Goal: Task Accomplishment & Management: Manage account settings

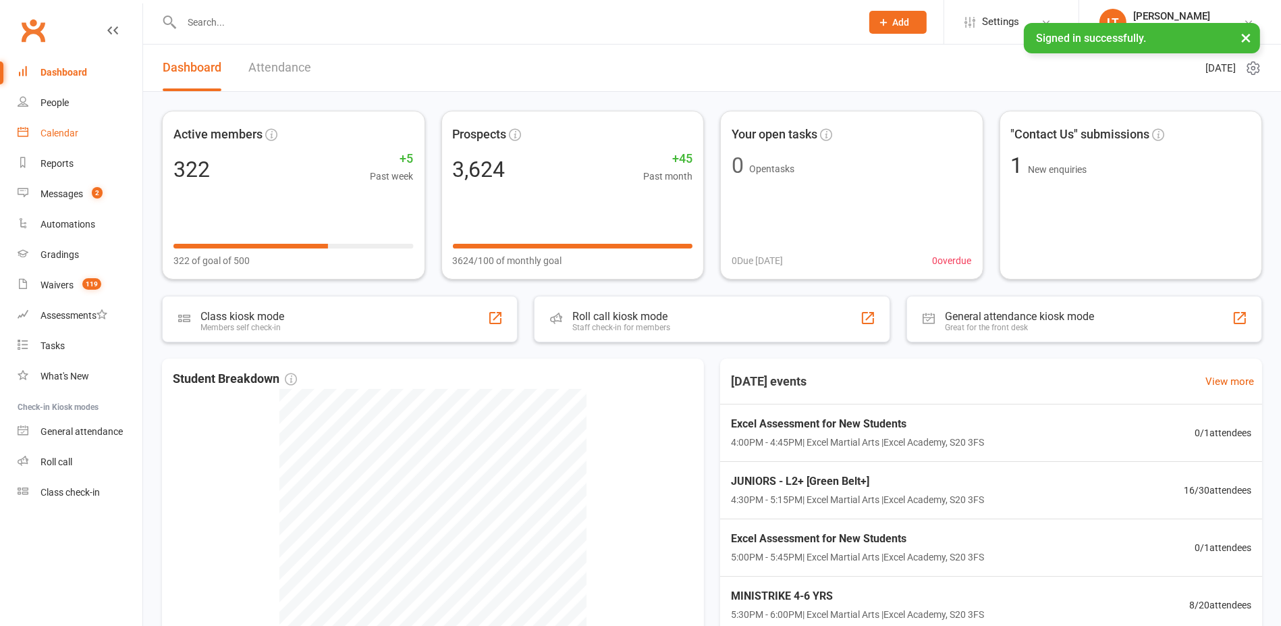
click at [75, 134] on div "Calendar" at bounding box center [60, 133] width 38 height 11
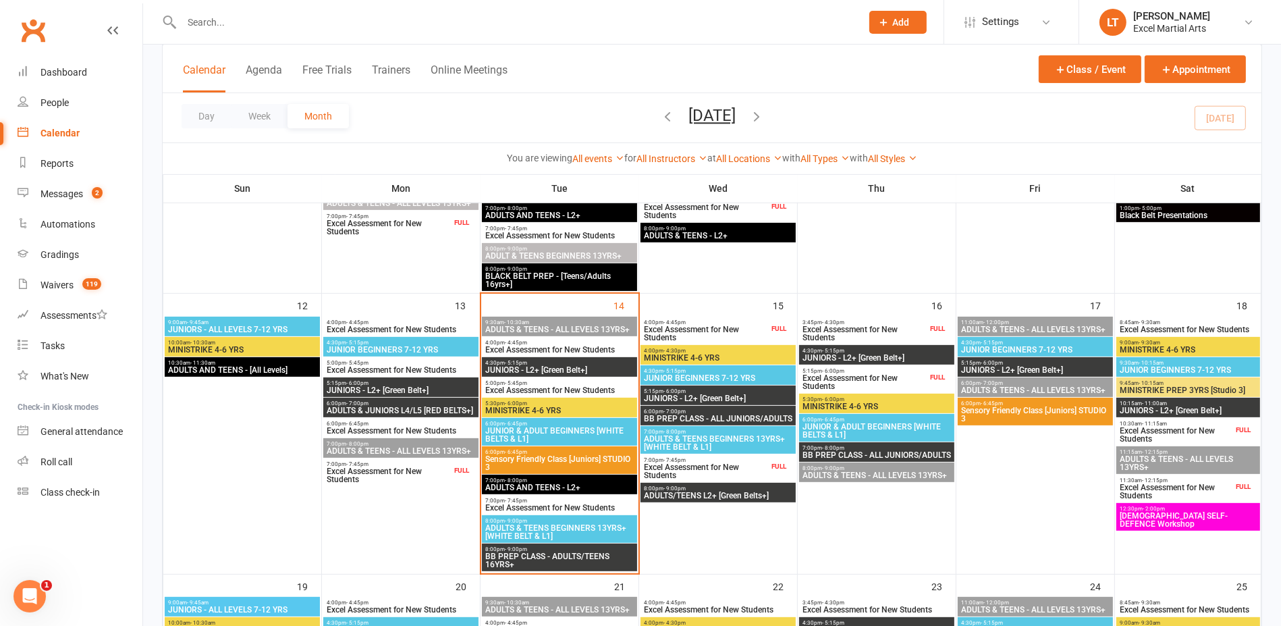
scroll to position [591, 0]
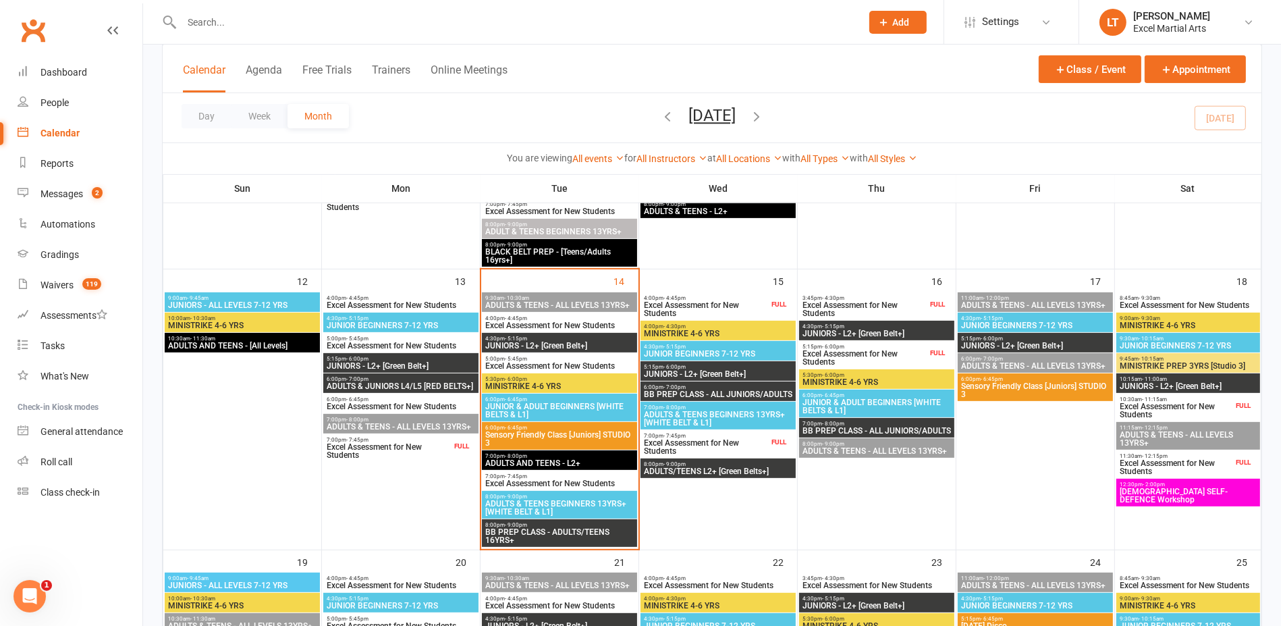
click at [588, 379] on span "5:30pm - 6:00pm" at bounding box center [560, 379] width 150 height 6
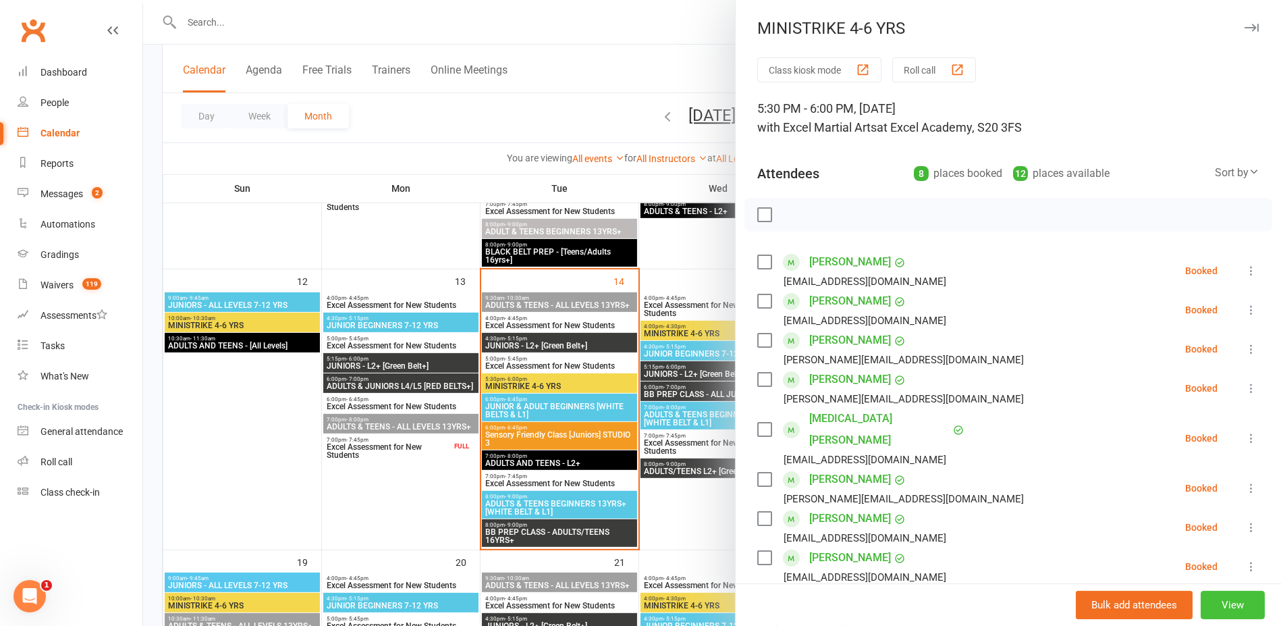
click at [1225, 601] on button "View" at bounding box center [1233, 605] width 64 height 28
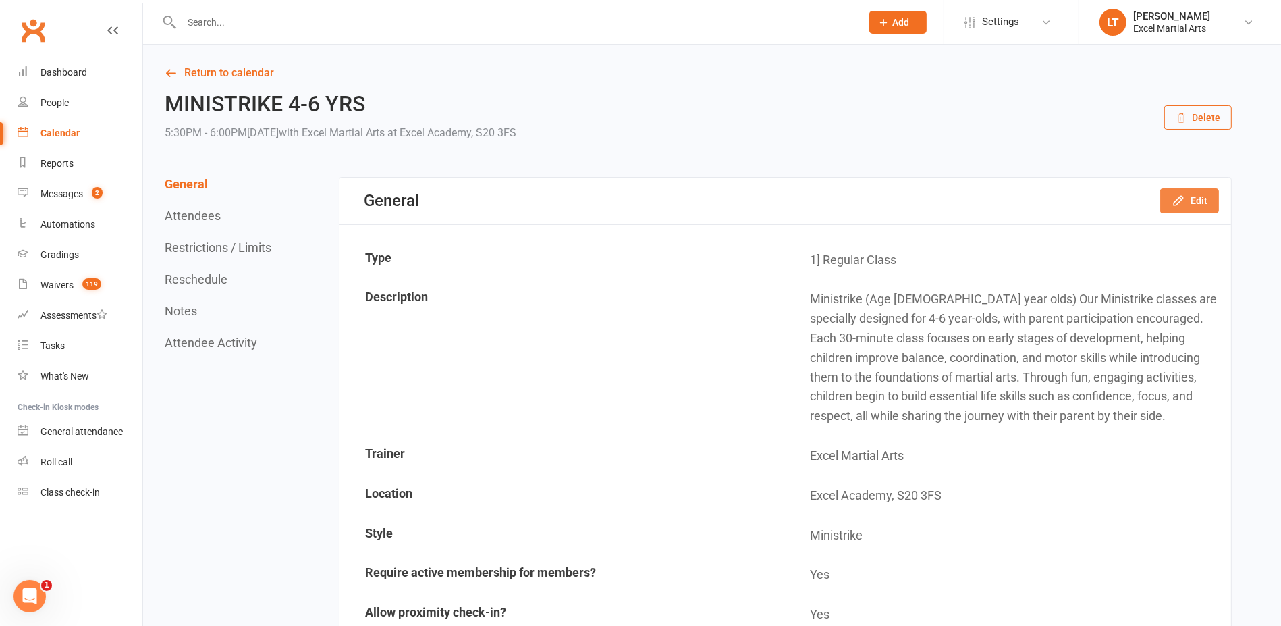
click at [1189, 194] on button "Edit" at bounding box center [1189, 200] width 59 height 24
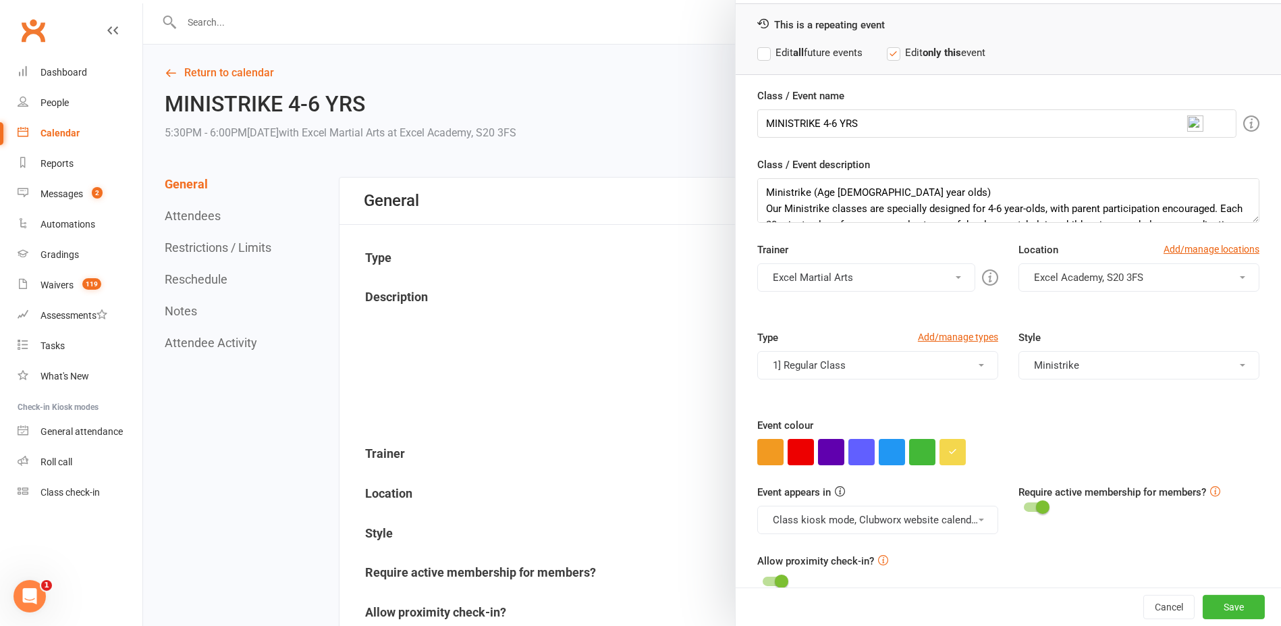
scroll to position [74, 0]
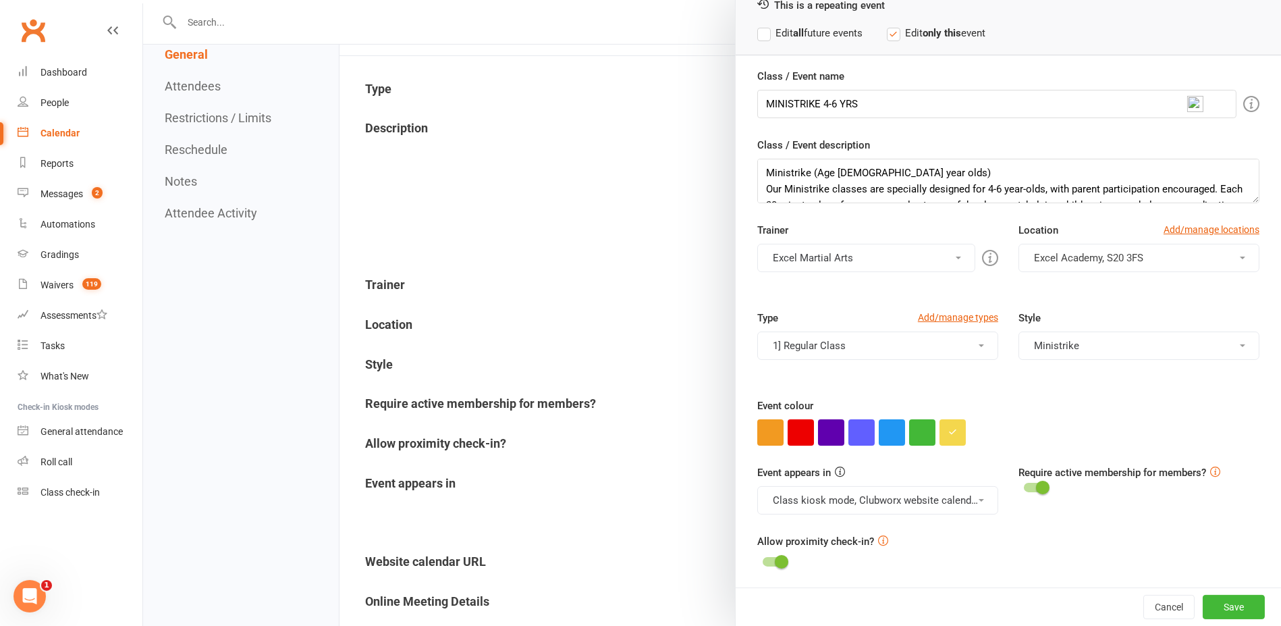
click at [657, 392] on div at bounding box center [712, 313] width 1138 height 626
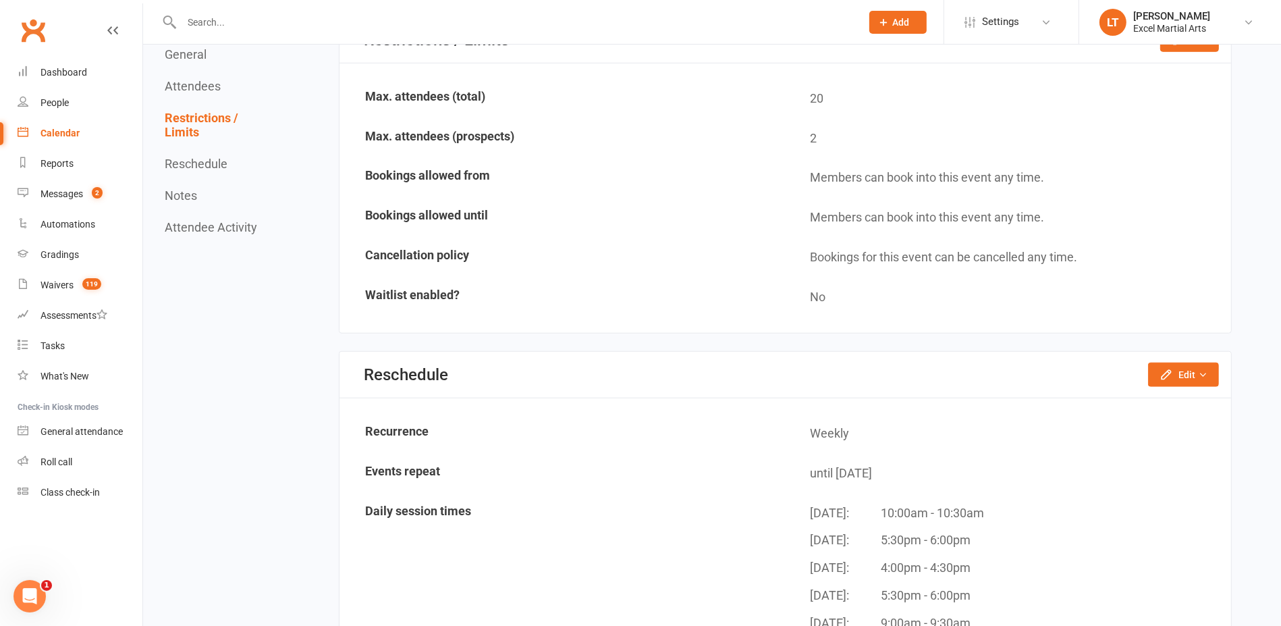
scroll to position [1266, 0]
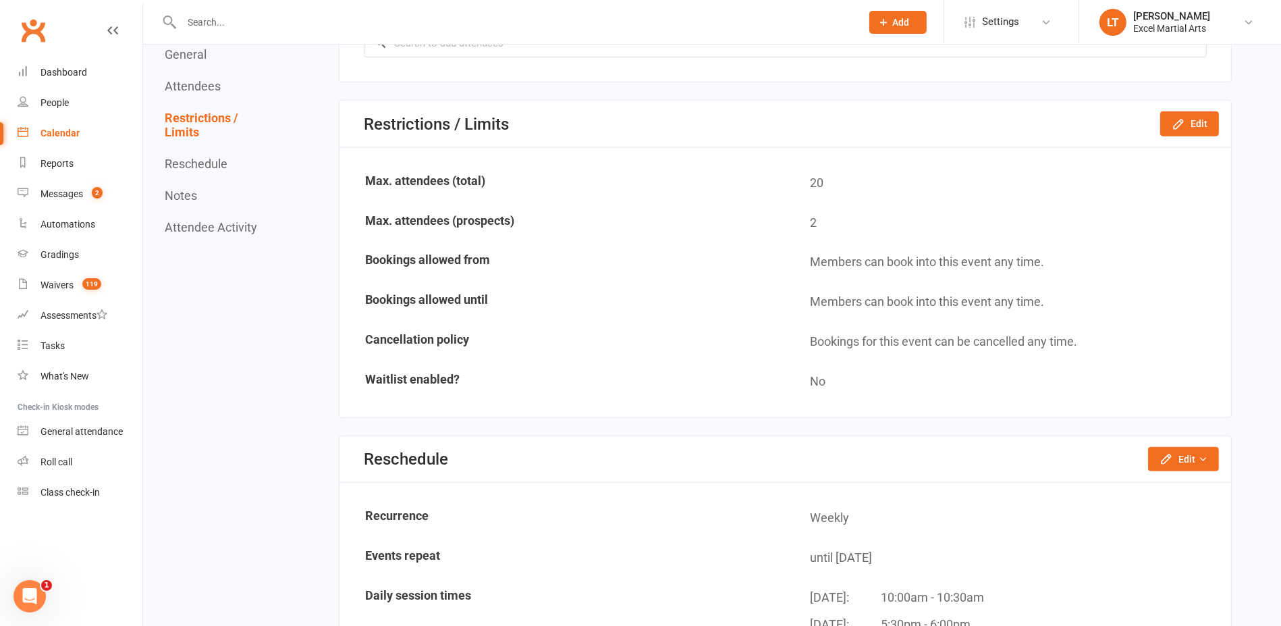
click at [1196, 102] on div "Restrictions / Limits Edit" at bounding box center [786, 124] width 892 height 47
click at [1193, 111] on button "Edit" at bounding box center [1189, 123] width 59 height 24
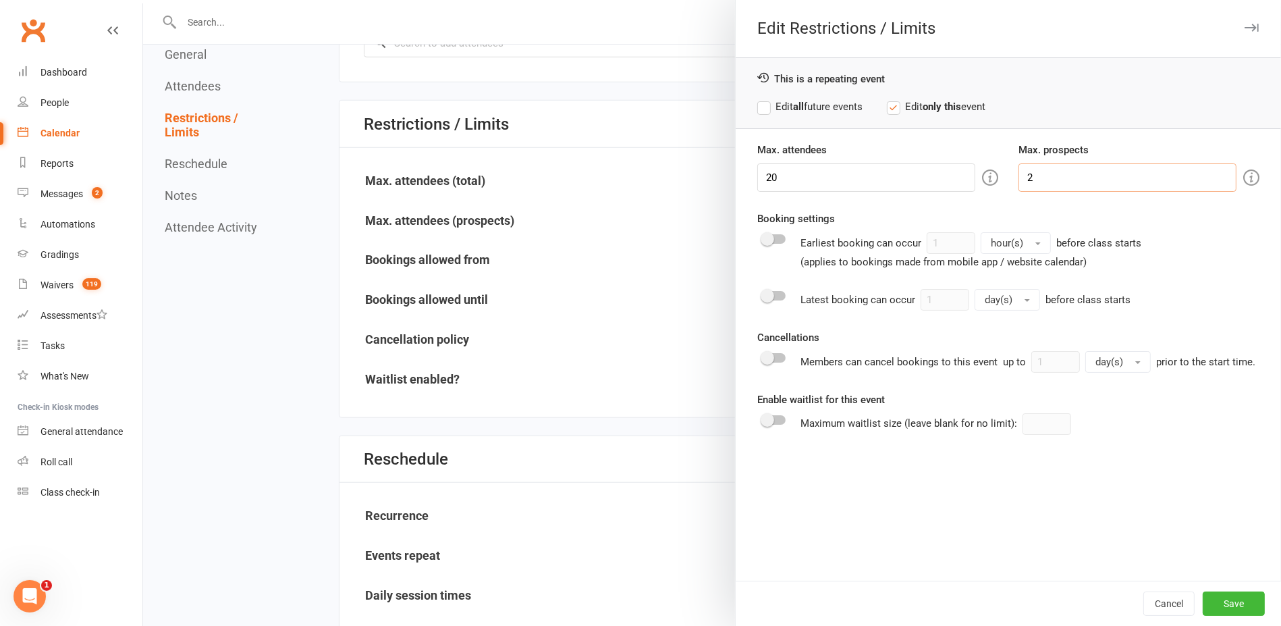
drag, startPoint x: 1095, startPoint y: 186, endPoint x: 922, endPoint y: 180, distance: 172.9
click at [922, 180] on div "Max. attendees 20 Max. prospects 2" at bounding box center [1008, 167] width 522 height 50
type input "0"
click at [758, 101] on label "Edit all future events" at bounding box center [809, 107] width 105 height 16
click at [1236, 606] on button "Save" at bounding box center [1234, 603] width 62 height 24
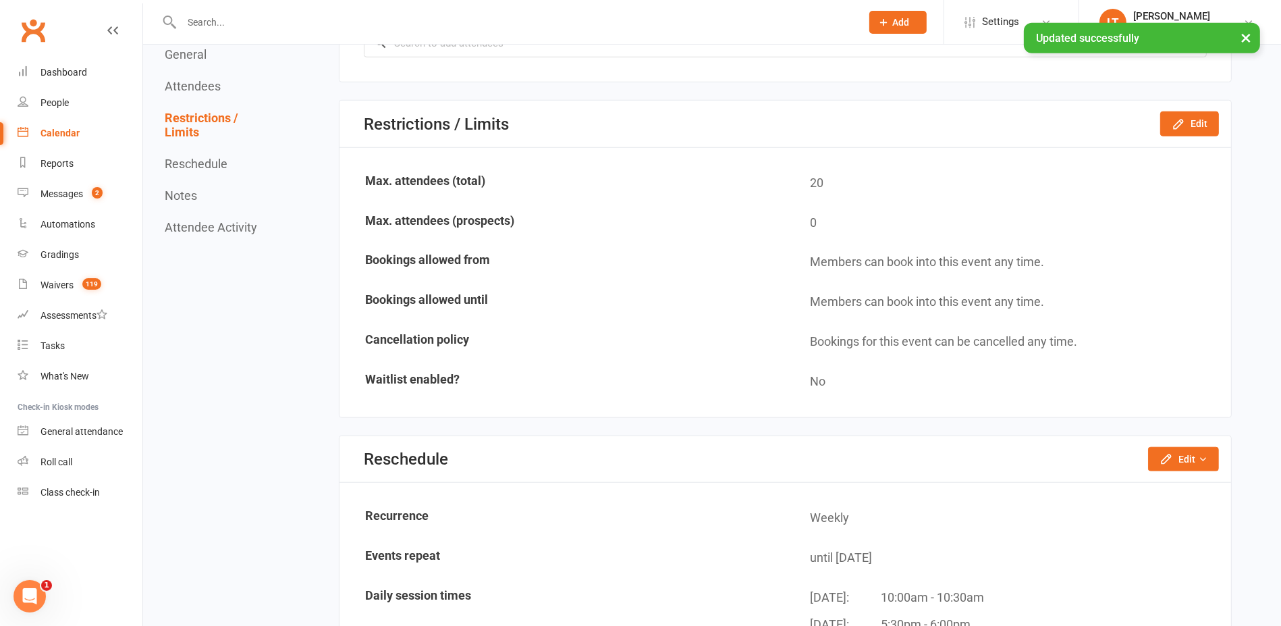
click at [76, 138] on div "Calendar" at bounding box center [60, 133] width 39 height 11
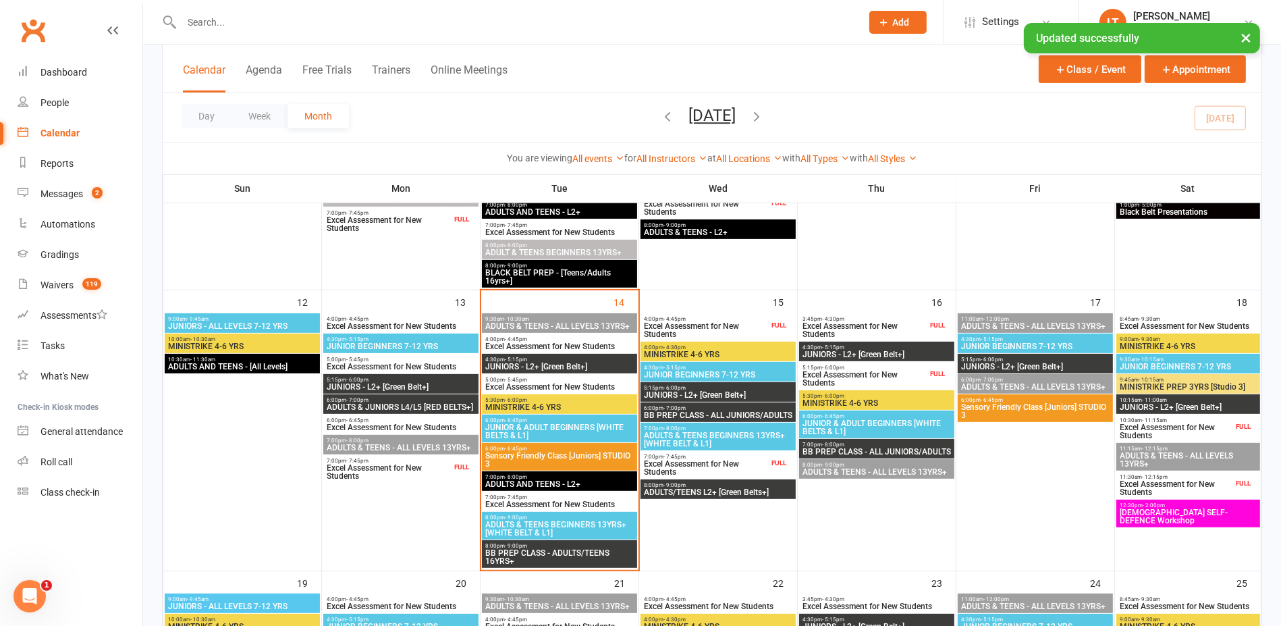
scroll to position [591, 0]
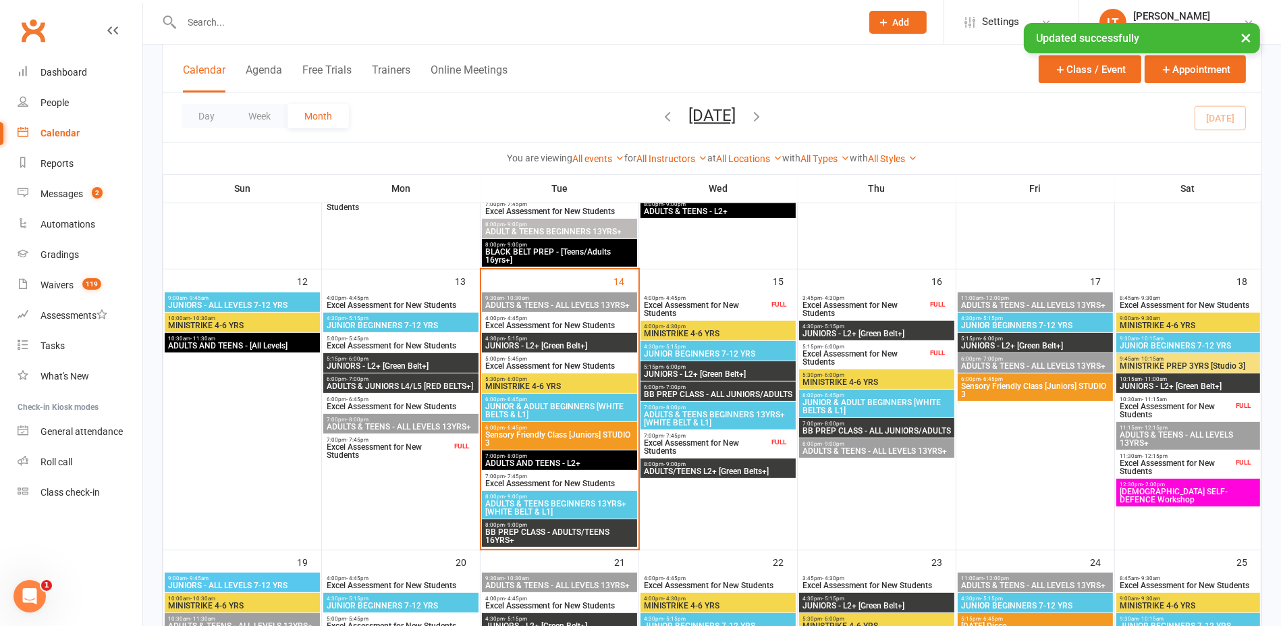
click at [597, 412] on span "JUNIOR & ADULT BEGINNERS [WHITE BELTS & L1]" at bounding box center [560, 410] width 150 height 16
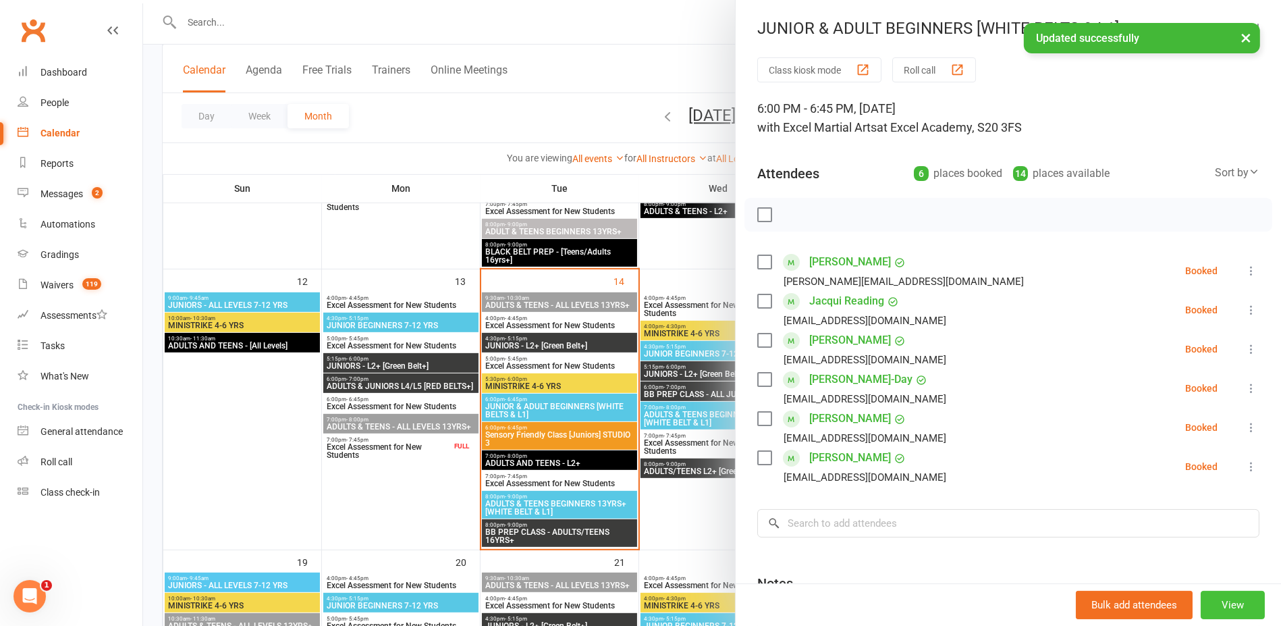
click at [1227, 593] on button "View" at bounding box center [1233, 605] width 64 height 28
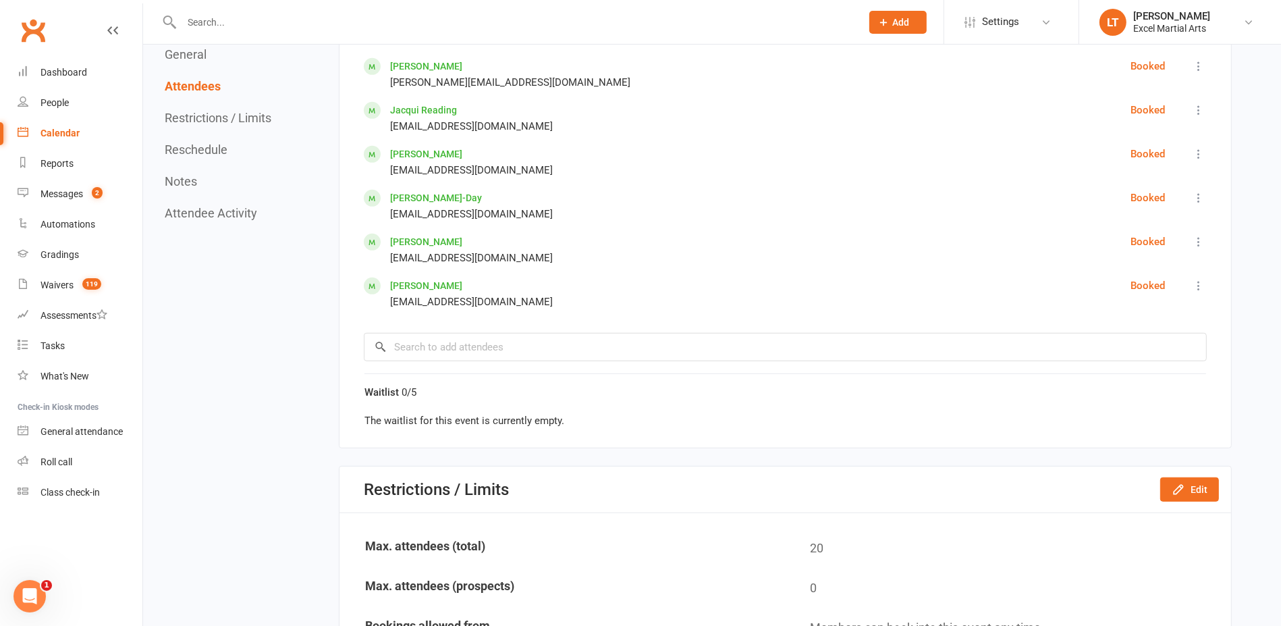
scroll to position [928, 0]
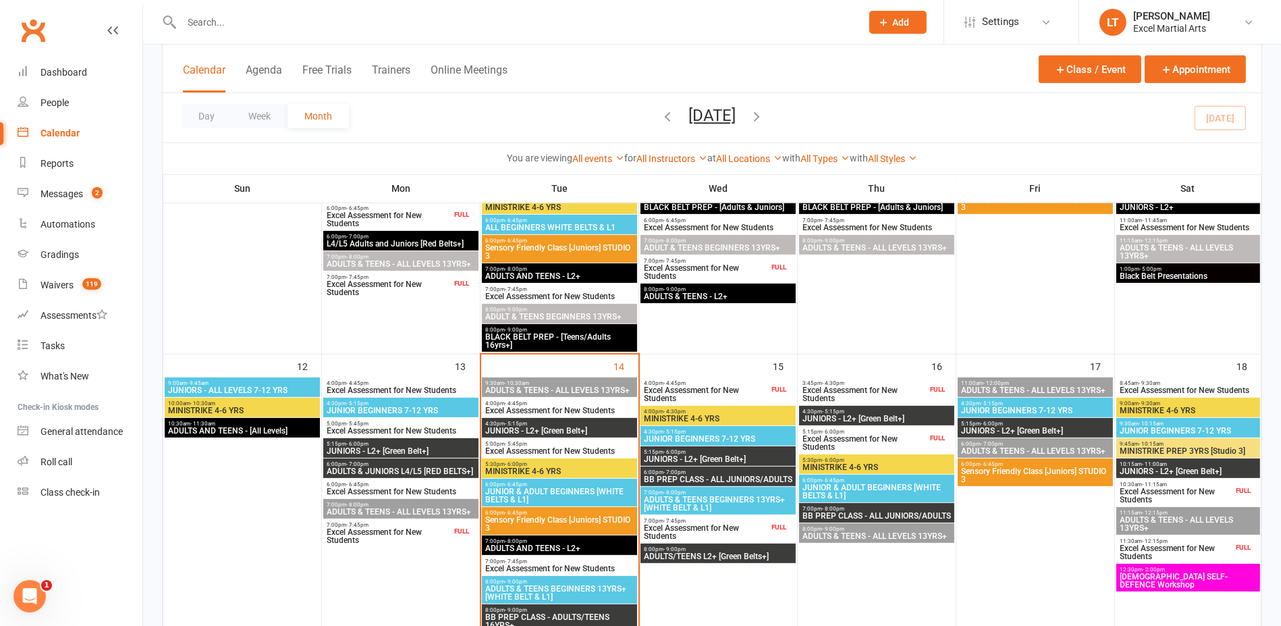
scroll to position [591, 0]
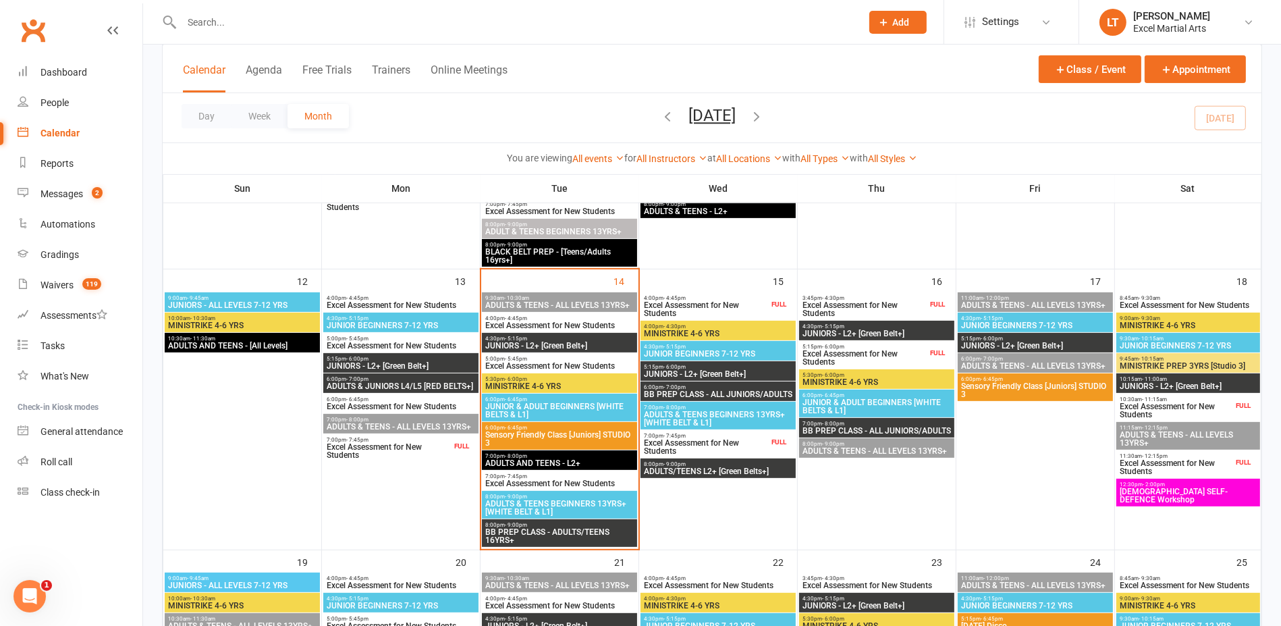
click at [587, 342] on span "JUNIORS - L2+ [Green Belt+]" at bounding box center [560, 346] width 150 height 8
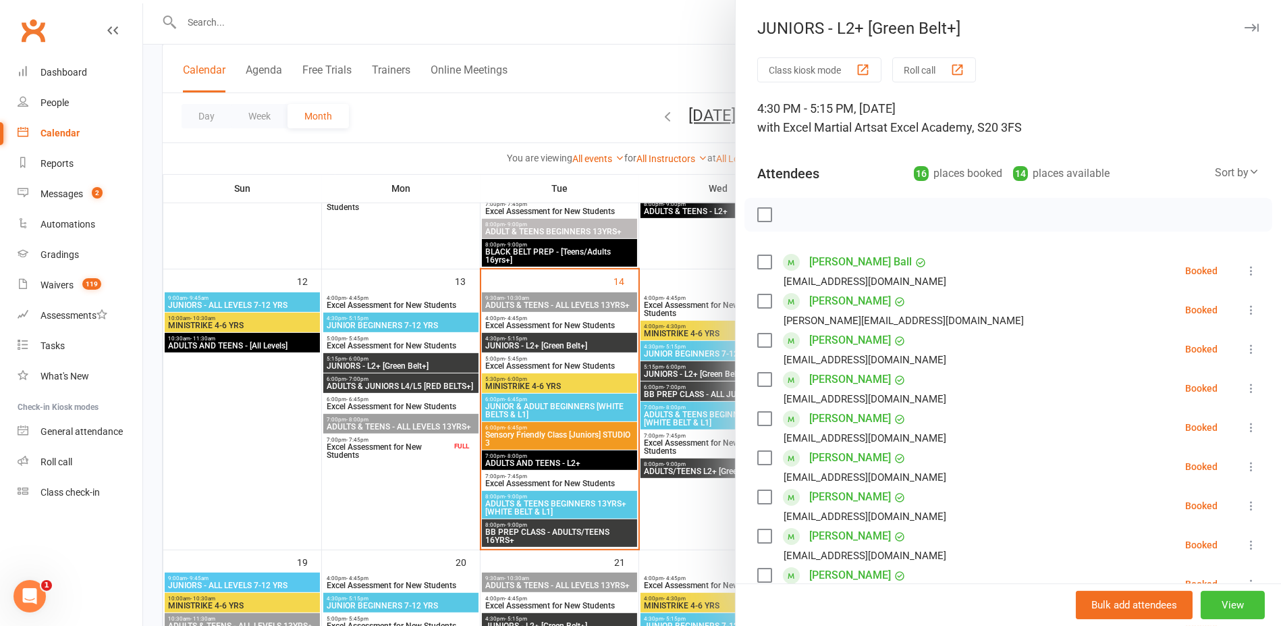
click at [1215, 603] on button "View" at bounding box center [1233, 605] width 64 height 28
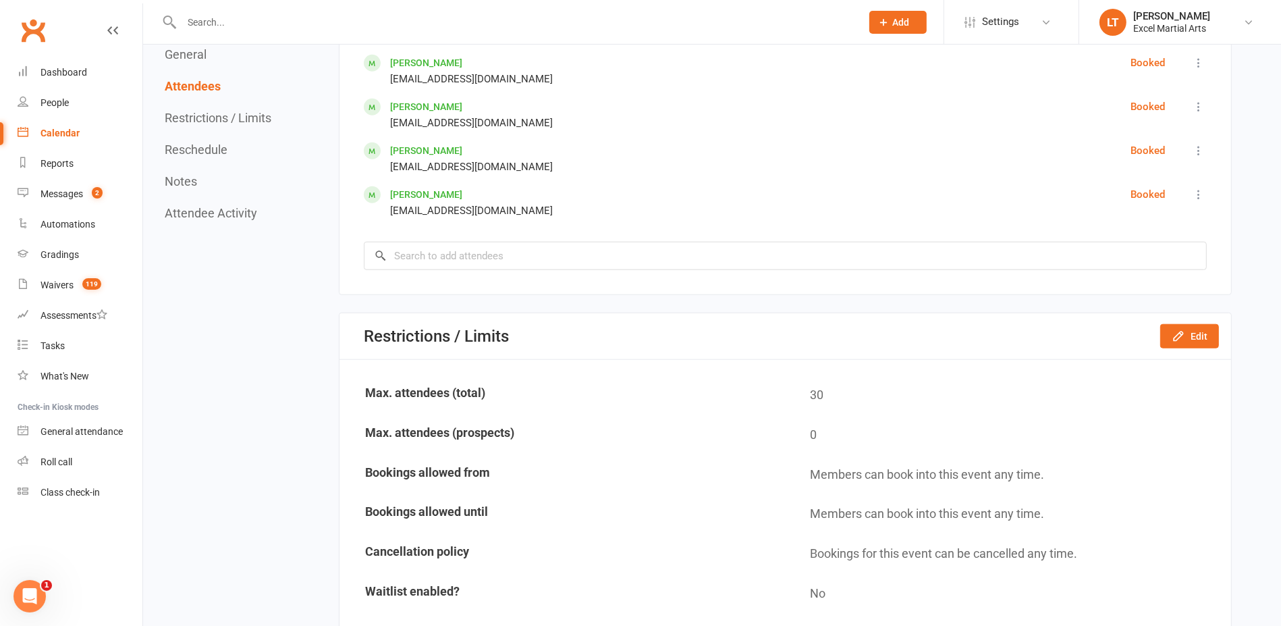
scroll to position [1519, 0]
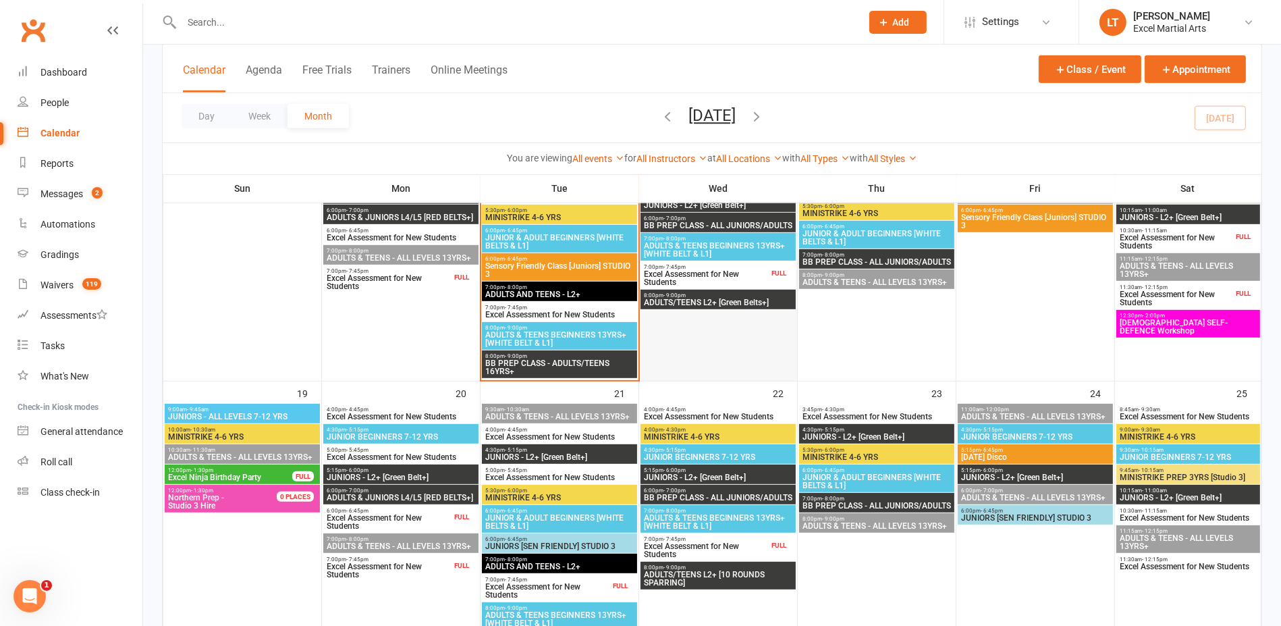
scroll to position [675, 0]
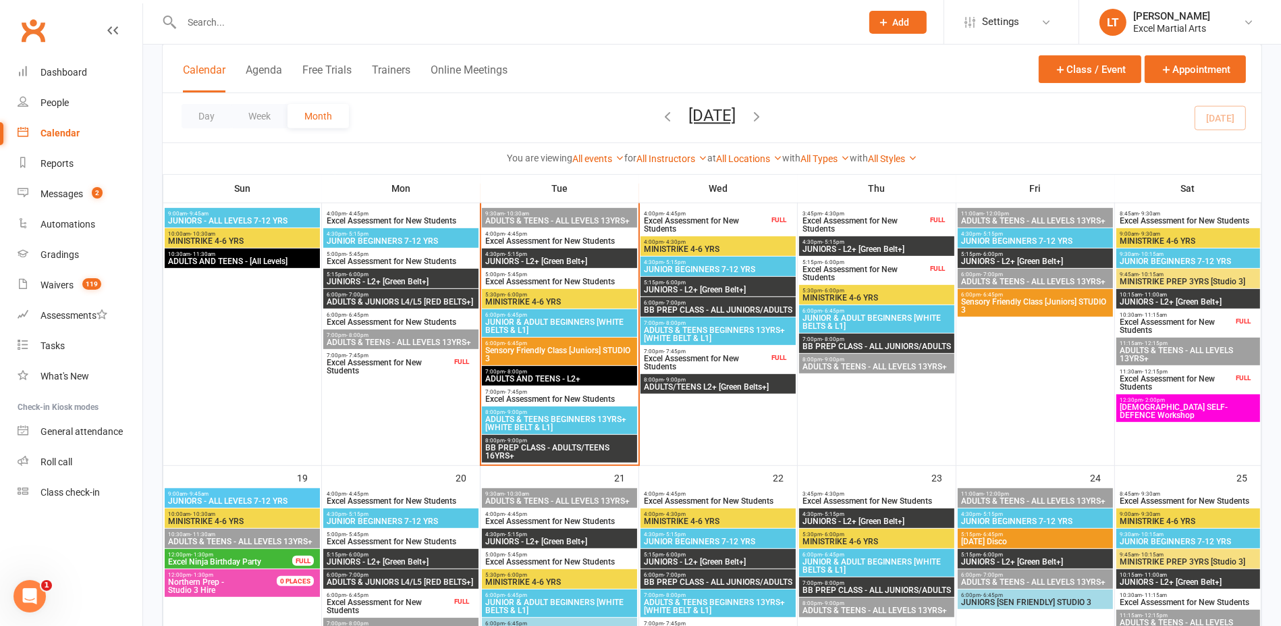
click at [695, 265] on span "JUNIOR BEGINNERS 7-12 YRS" at bounding box center [718, 269] width 150 height 8
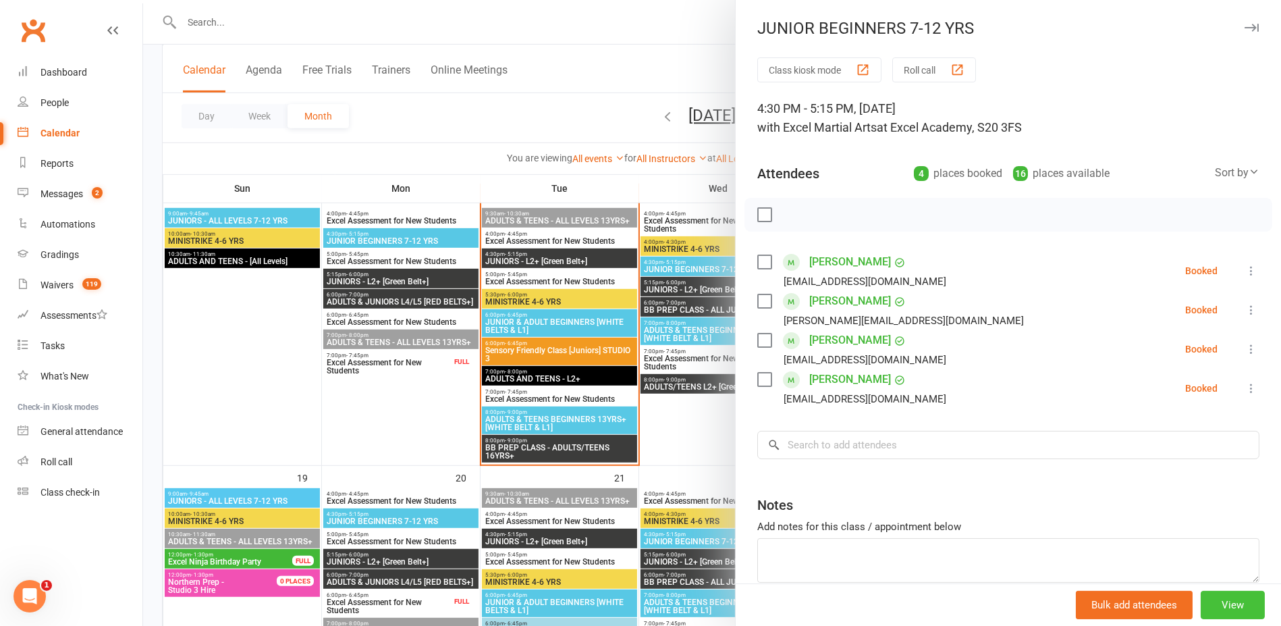
click at [1235, 610] on button "View" at bounding box center [1233, 605] width 64 height 28
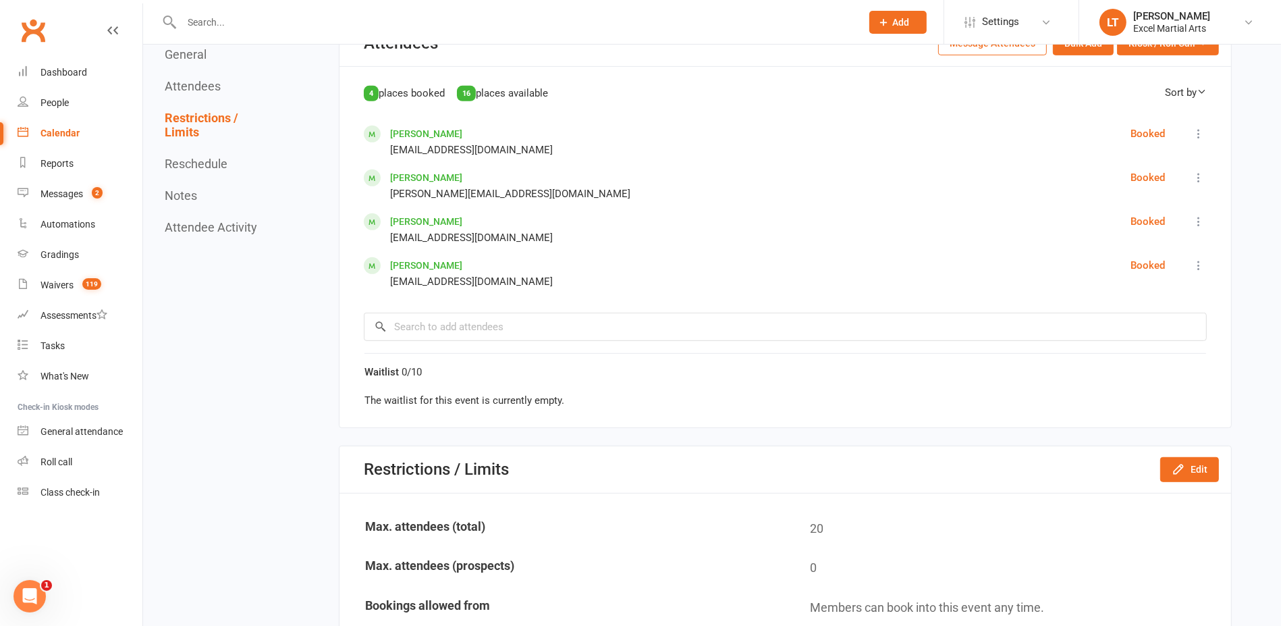
scroll to position [759, 0]
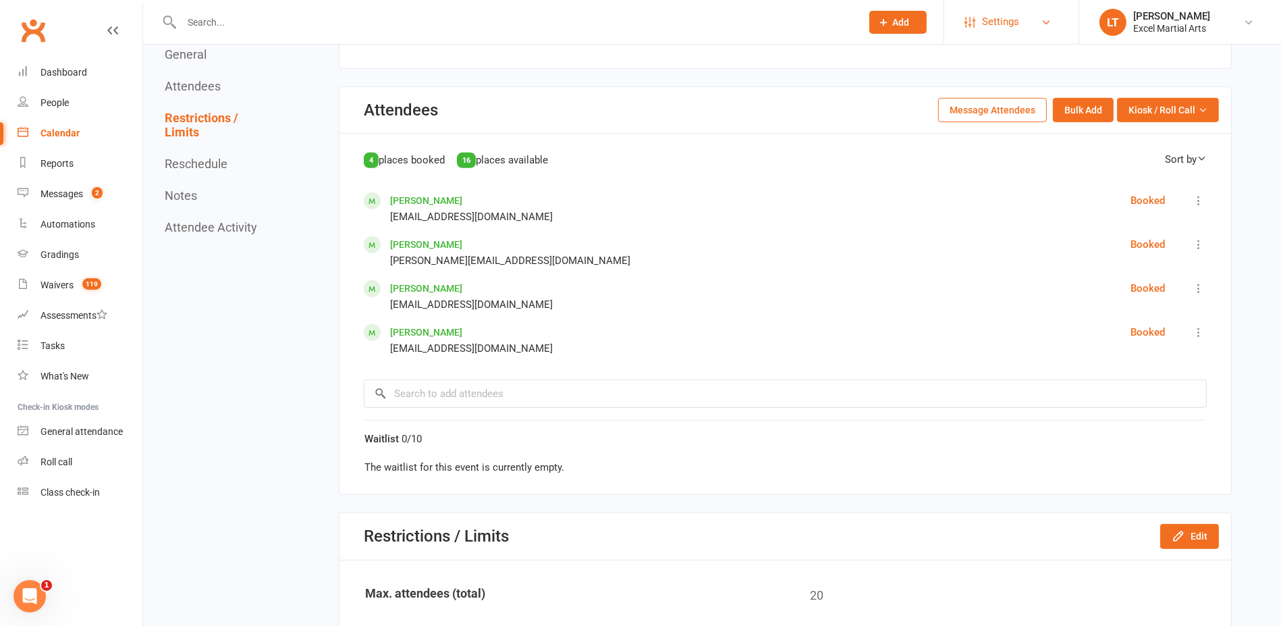
click at [1030, 28] on link "Settings" at bounding box center [1012, 22] width 94 height 30
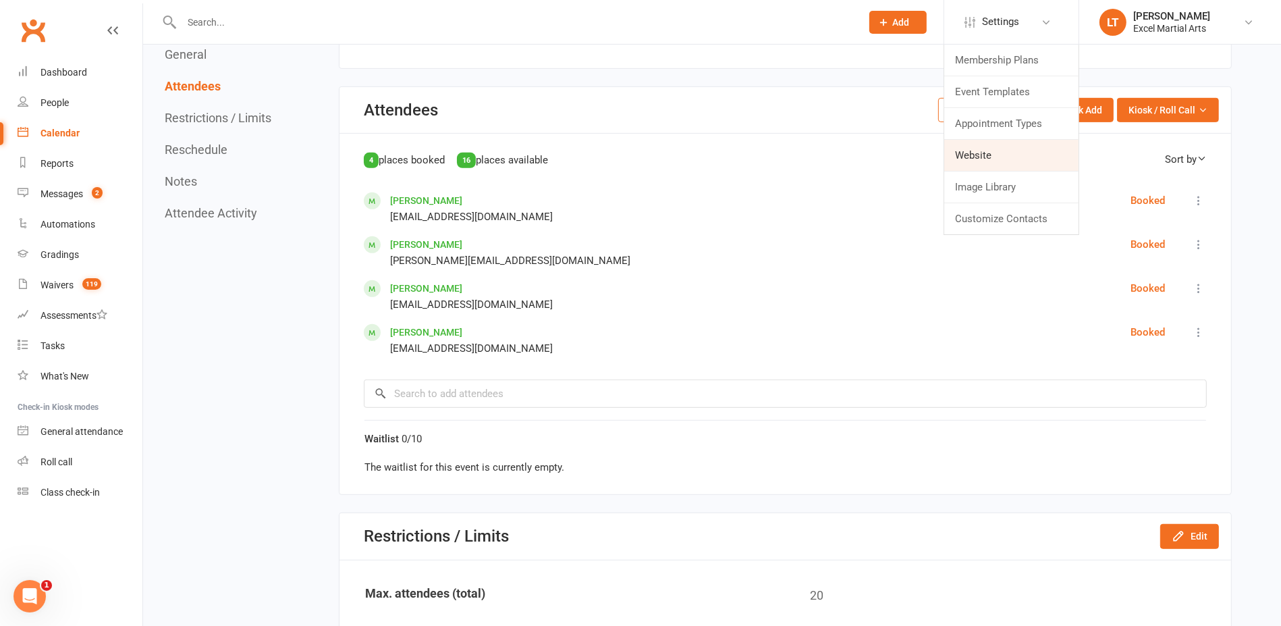
click at [998, 155] on link "Website" at bounding box center [1011, 155] width 134 height 31
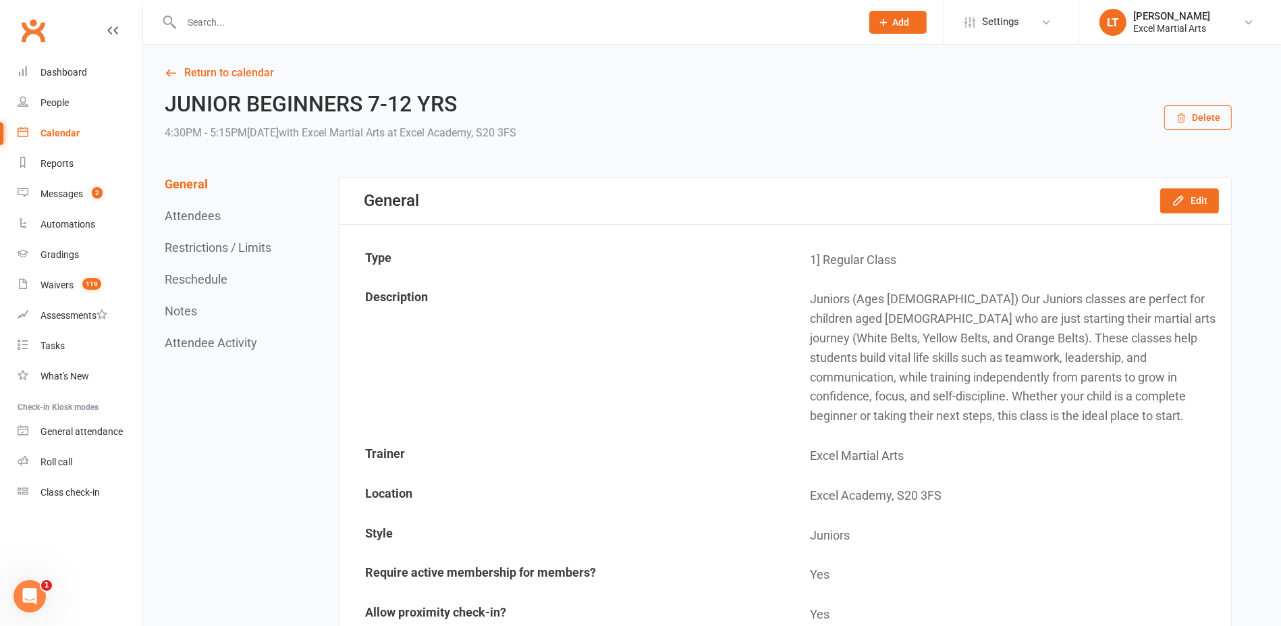
click at [101, 130] on link "Calendar" at bounding box center [80, 133] width 125 height 30
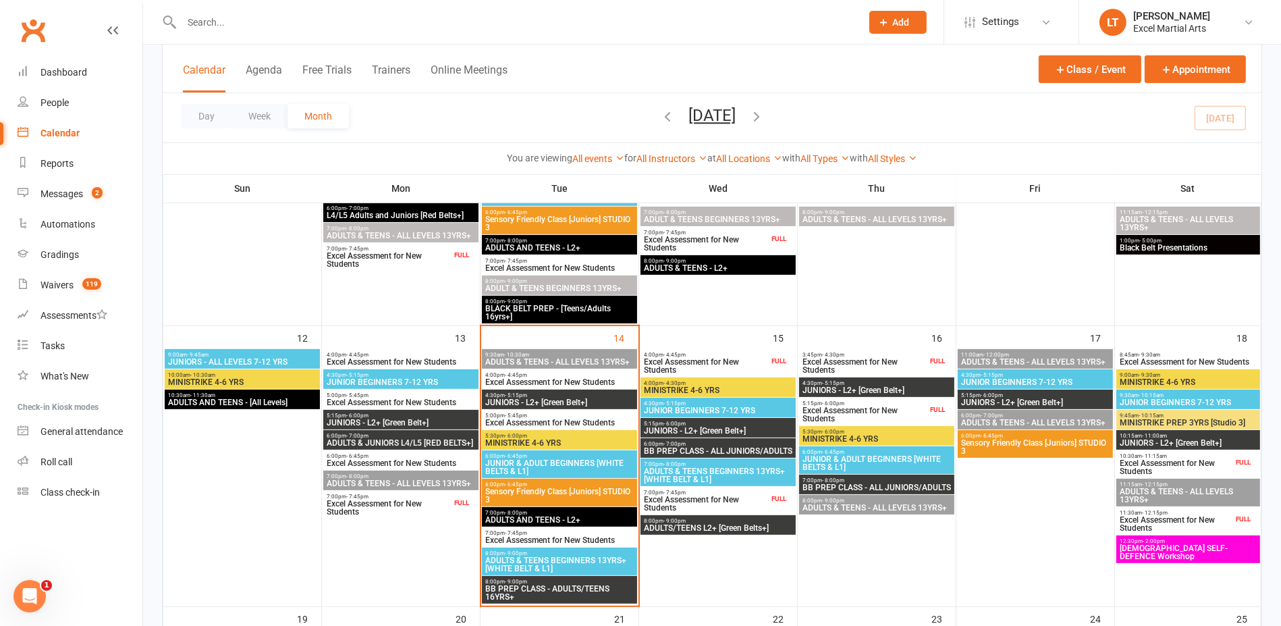
scroll to position [591, 0]
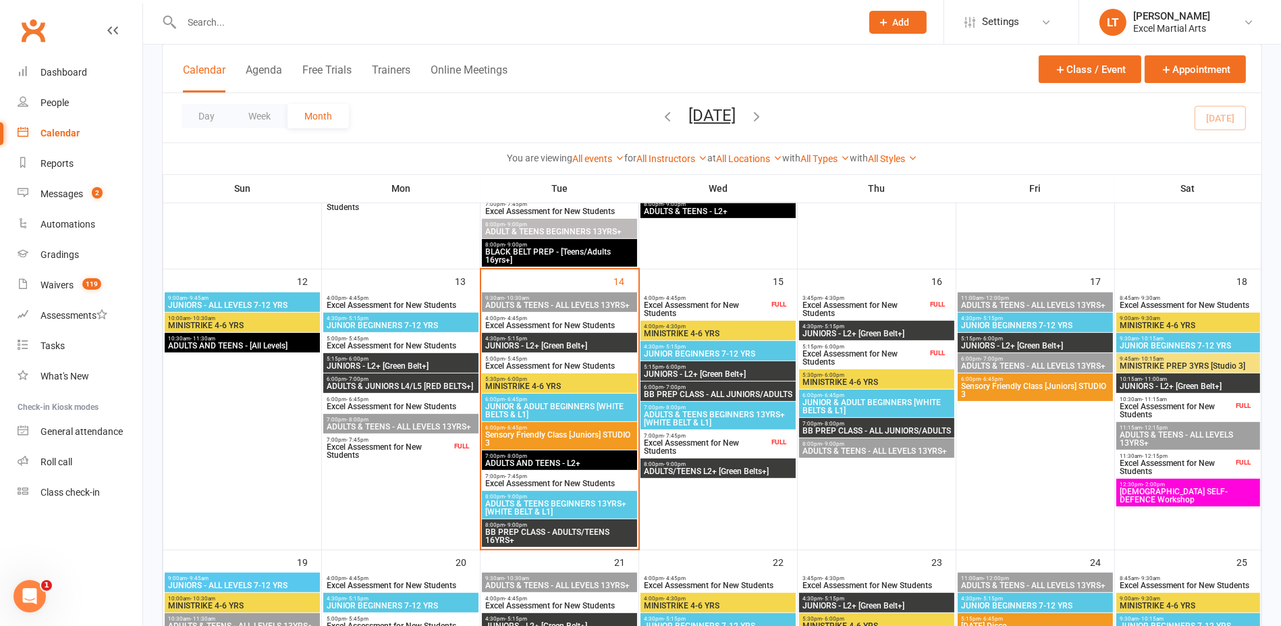
click at [608, 411] on span "JUNIOR & ADULT BEGINNERS [WHITE BELTS & L1]" at bounding box center [560, 410] width 150 height 16
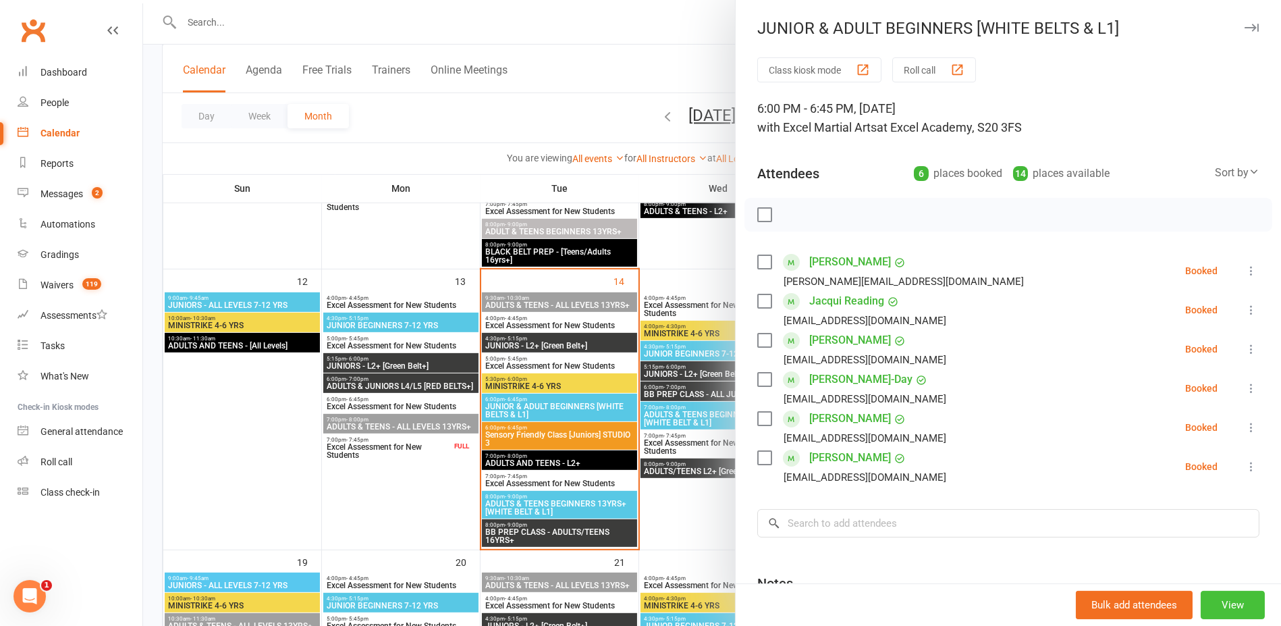
click at [1211, 597] on button "View" at bounding box center [1233, 605] width 64 height 28
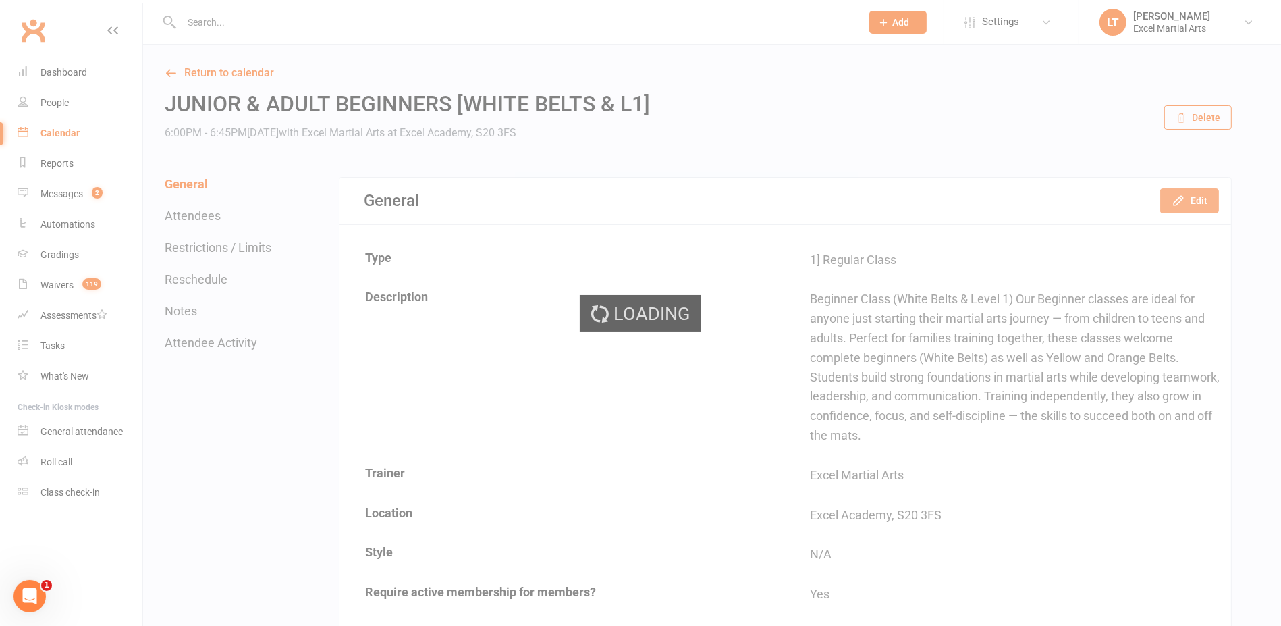
click at [1185, 200] on icon "button" at bounding box center [1179, 201] width 14 height 14
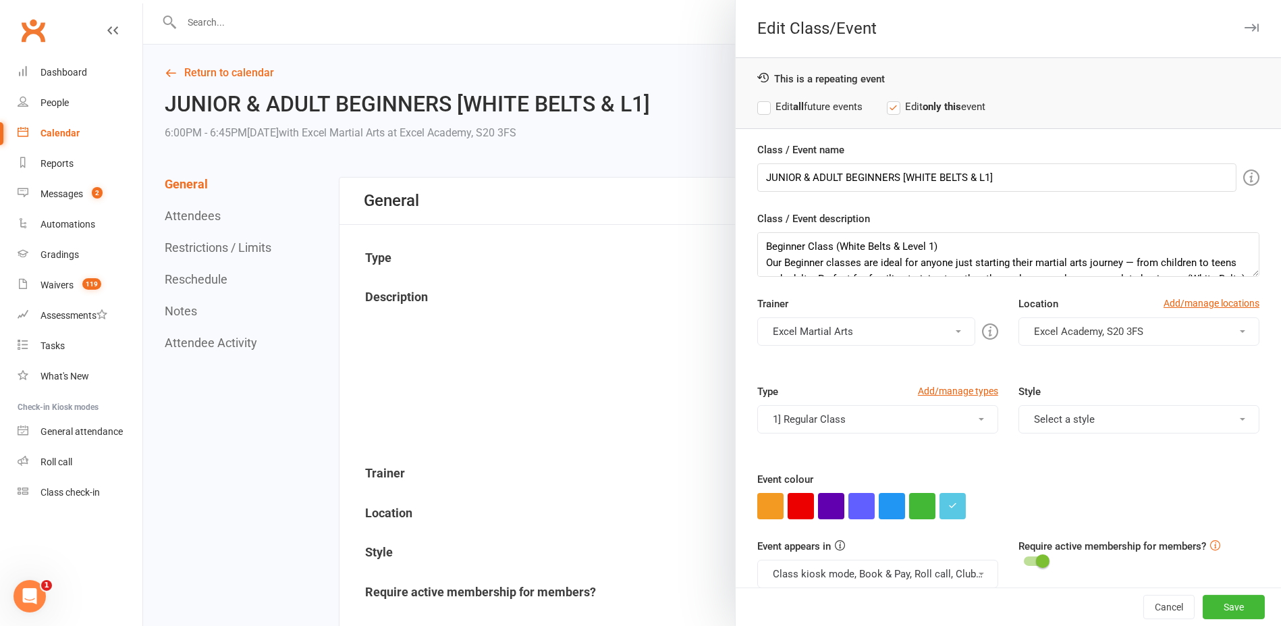
drag, startPoint x: 624, startPoint y: 203, endPoint x: 634, endPoint y: 206, distance: 9.8
click at [626, 204] on div at bounding box center [712, 313] width 1138 height 626
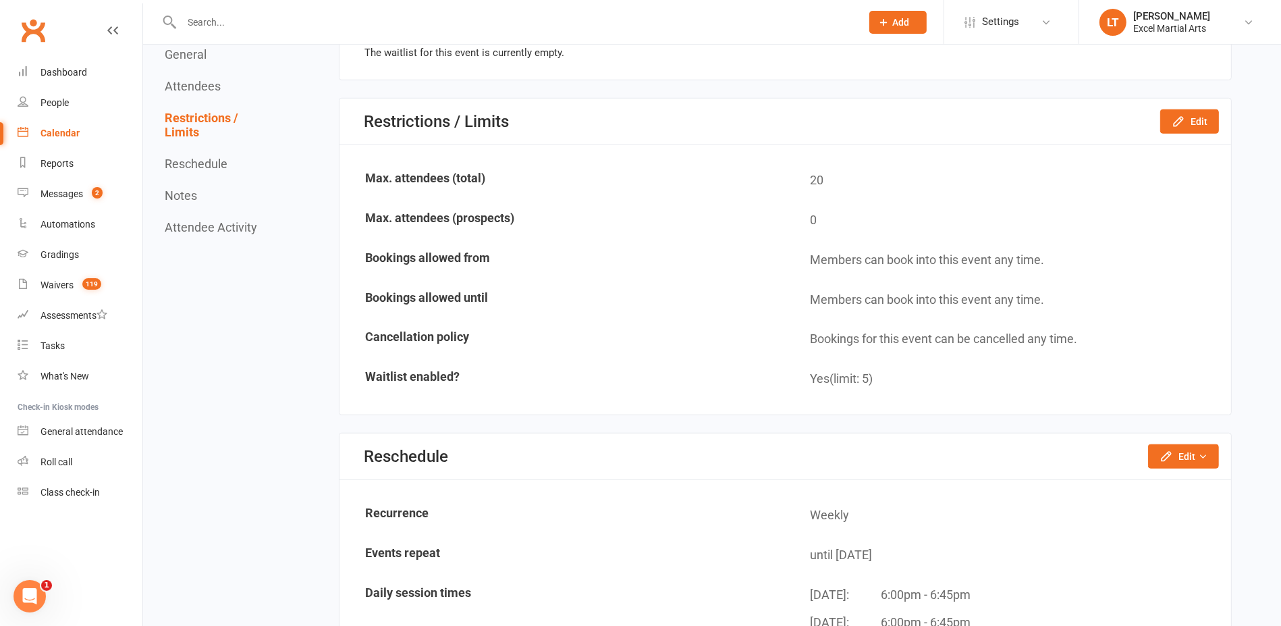
scroll to position [1266, 0]
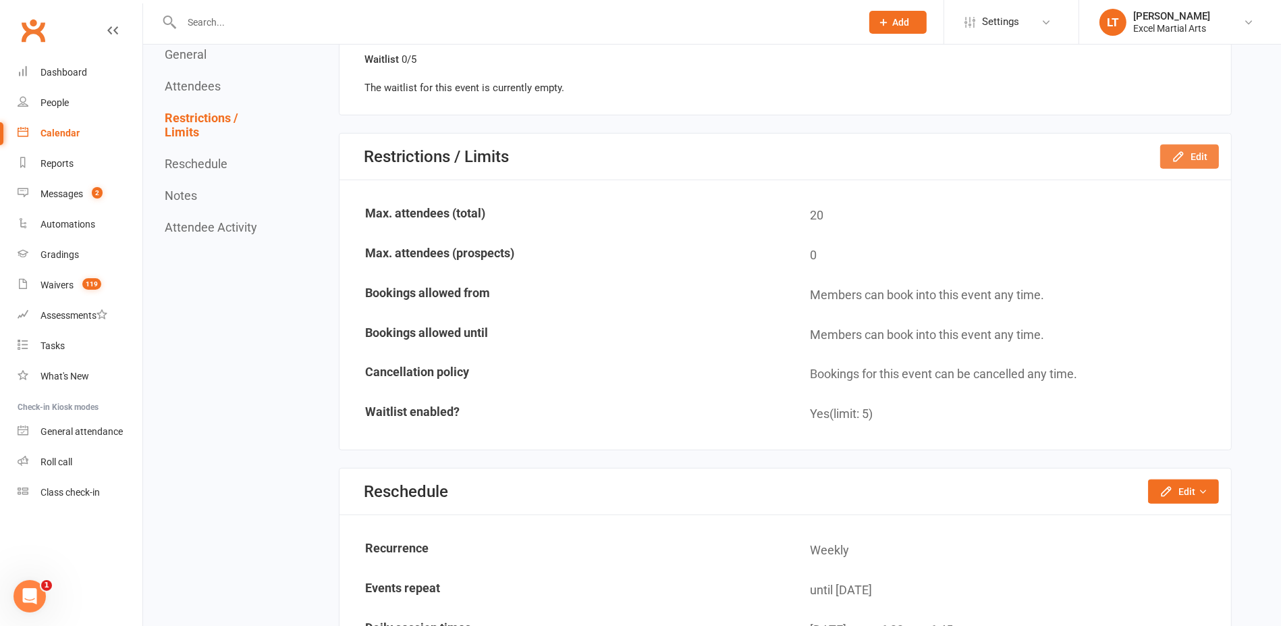
click at [1200, 138] on div "Restrictions / Limits Edit" at bounding box center [786, 157] width 892 height 47
click at [1194, 152] on button "Edit" at bounding box center [1189, 156] width 59 height 24
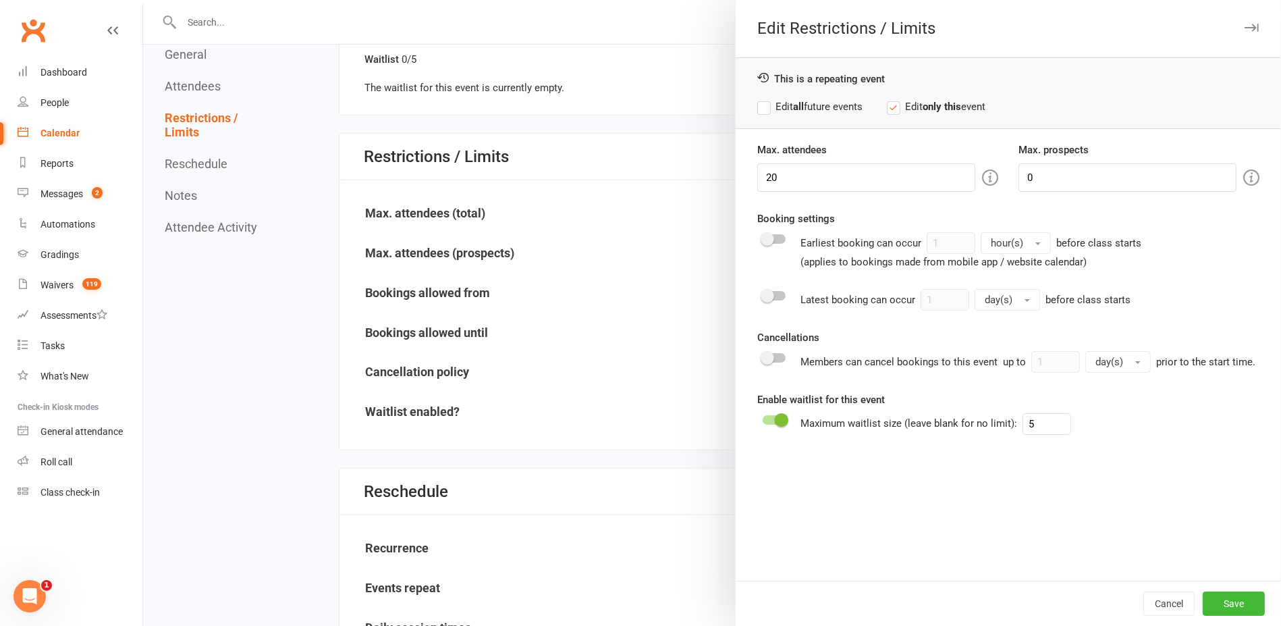
drag, startPoint x: 616, startPoint y: 151, endPoint x: 544, endPoint y: 132, distance: 73.8
click at [616, 151] on div at bounding box center [712, 313] width 1138 height 626
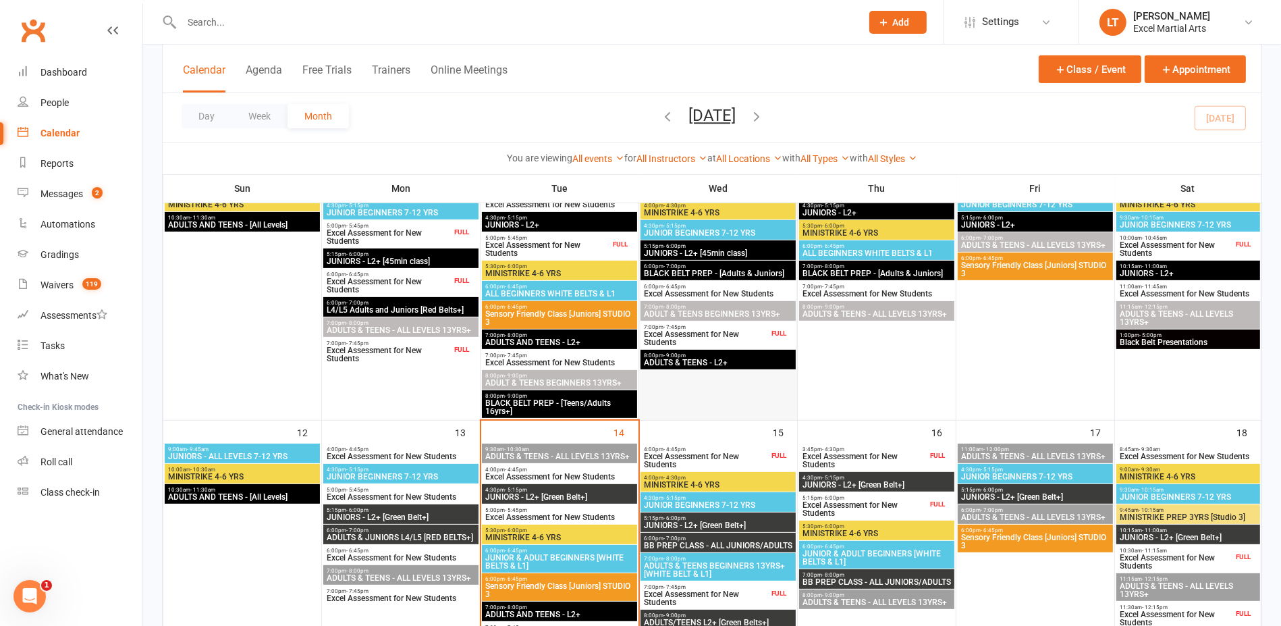
scroll to position [759, 0]
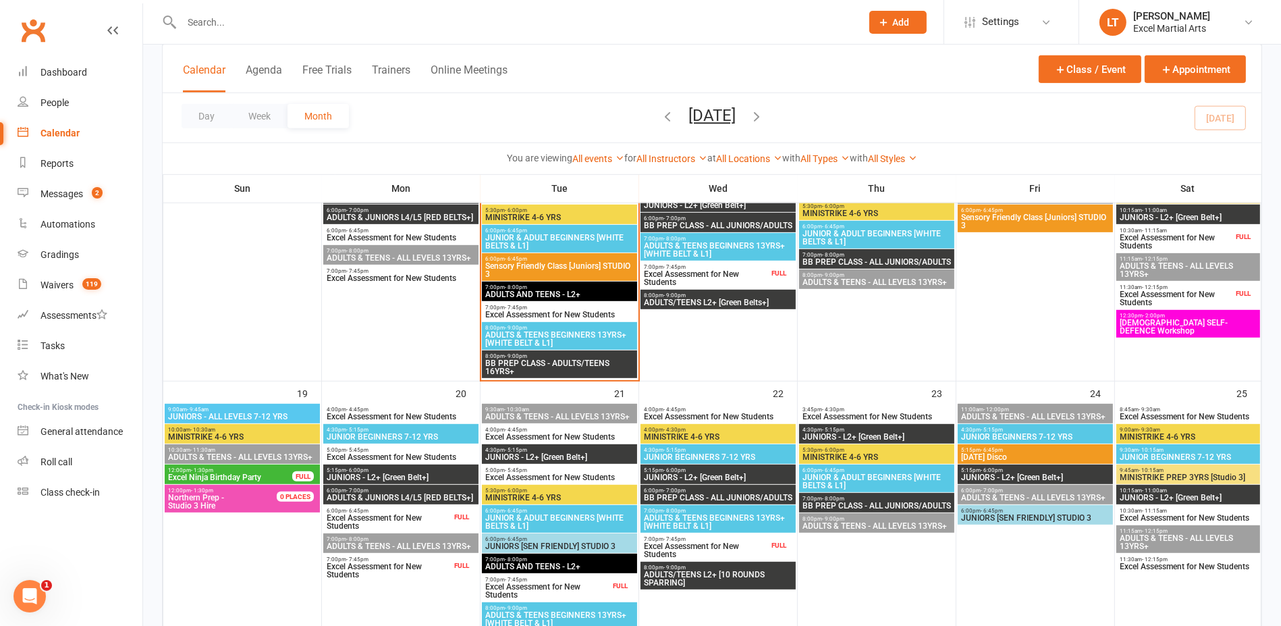
click at [584, 521] on span "JUNIOR & ADULT BEGINNERS [WHITE BELTS & L1]" at bounding box center [560, 522] width 150 height 16
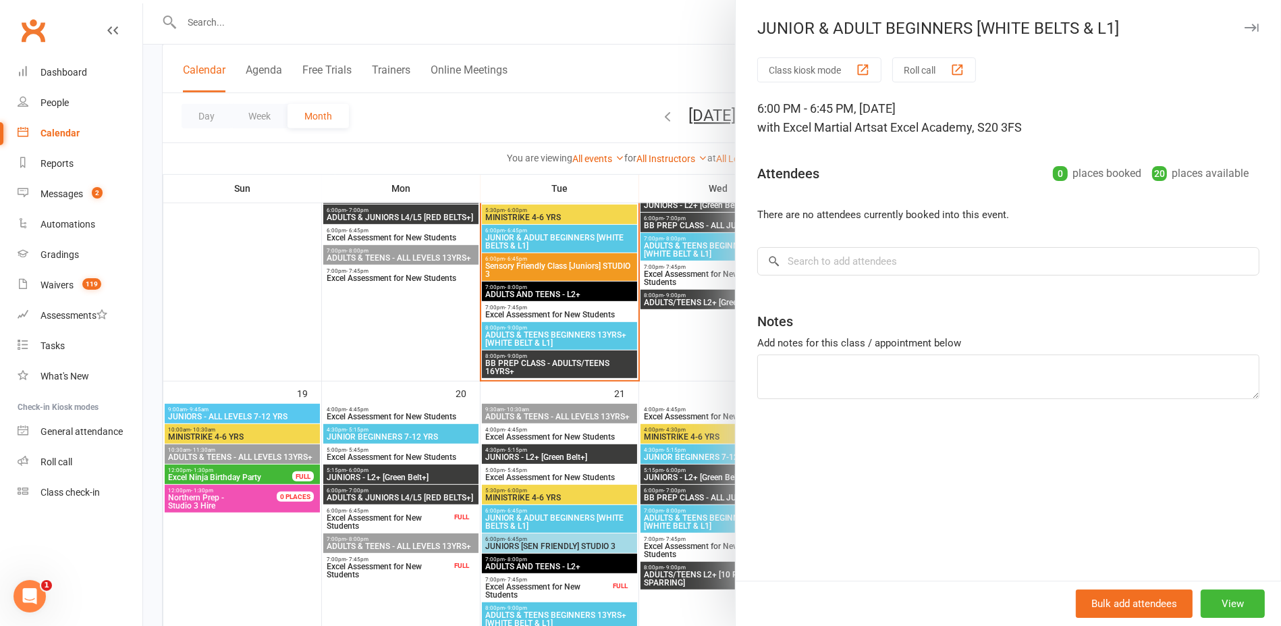
click at [1212, 586] on div "Bulk add attendees View" at bounding box center [1008, 603] width 545 height 45
click at [1214, 593] on button "View" at bounding box center [1233, 603] width 64 height 28
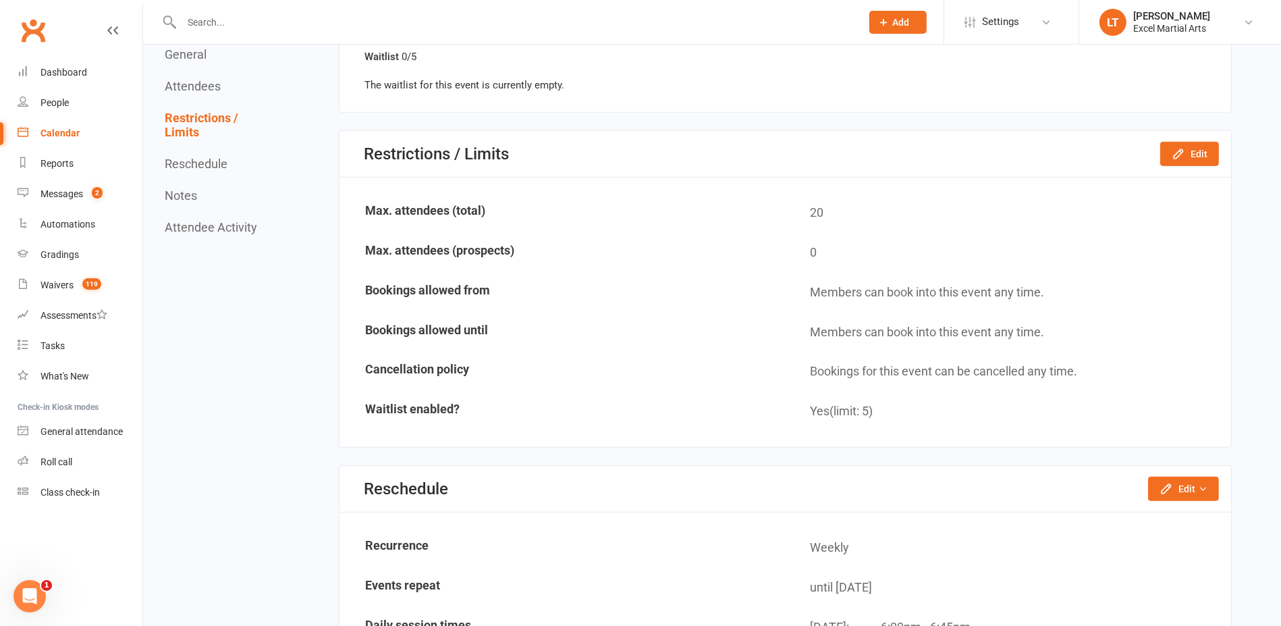
scroll to position [976, 0]
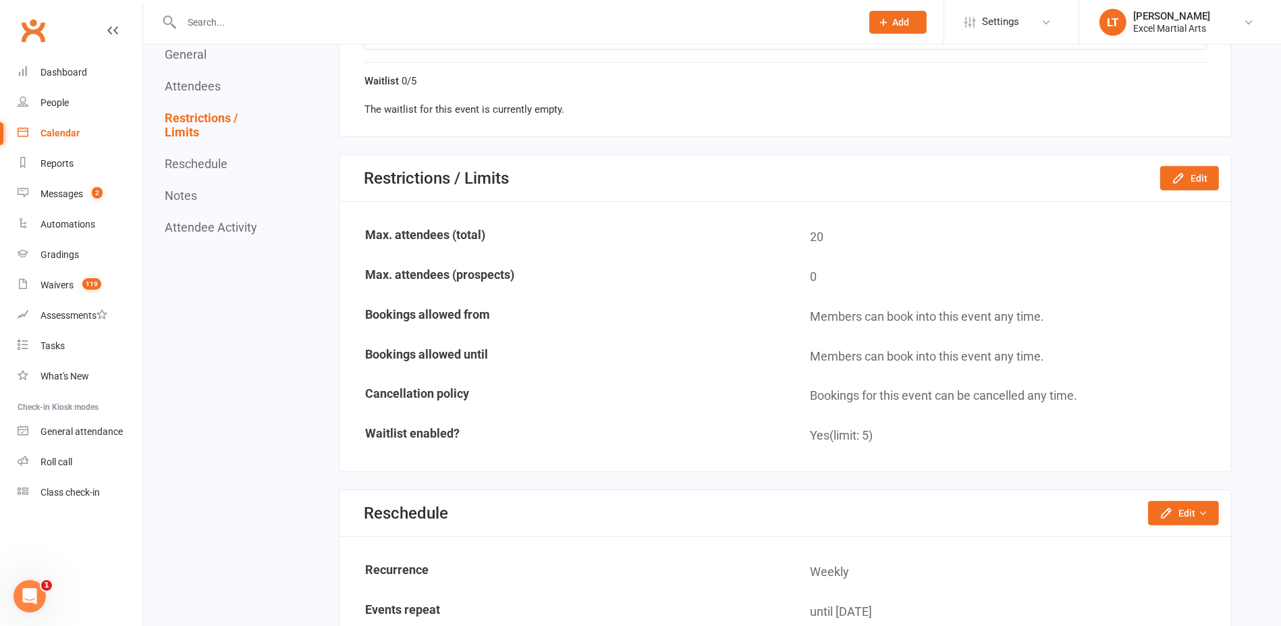
drag, startPoint x: 90, startPoint y: 136, endPoint x: 97, endPoint y: 140, distance: 7.7
click at [90, 136] on link "Calendar" at bounding box center [80, 133] width 125 height 30
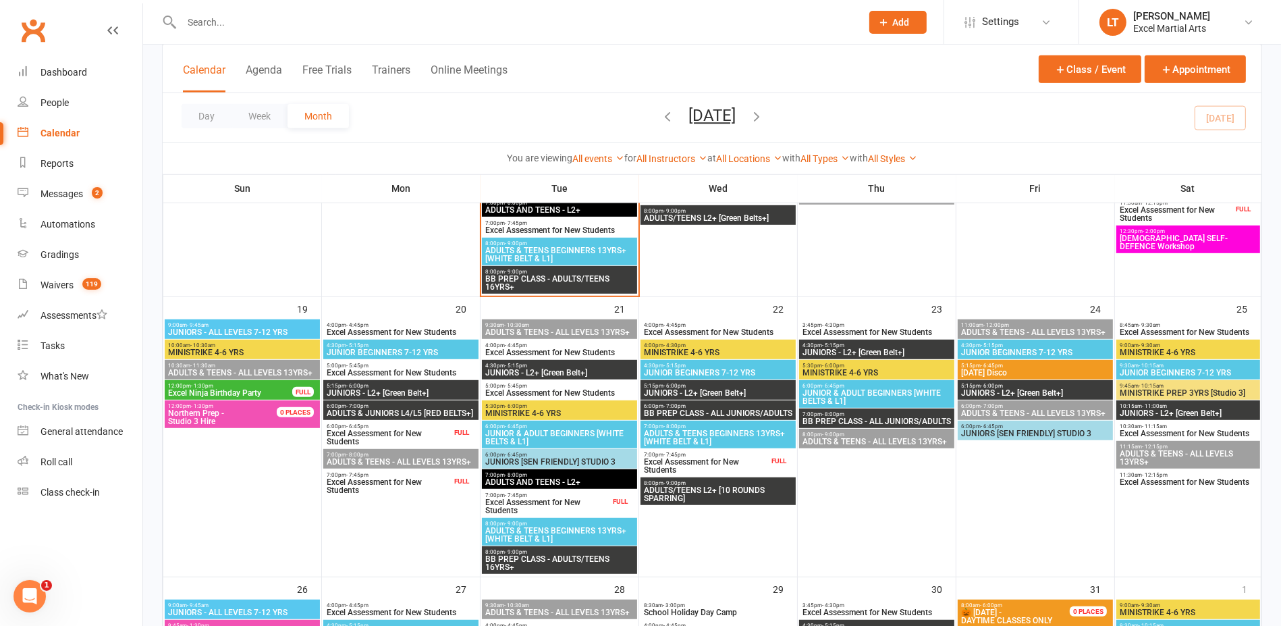
scroll to position [675, 0]
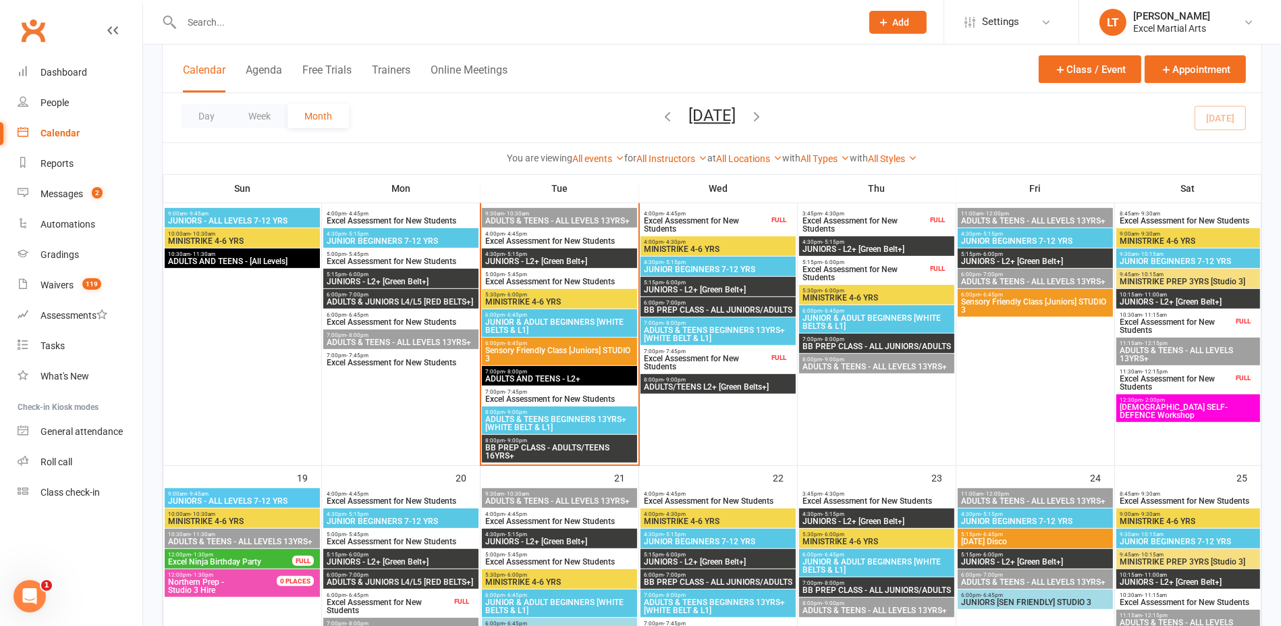
click at [598, 415] on span "ADULTS & TEENS BEGINNERS 13YRS+ [WHITE BELT & L1]" at bounding box center [560, 423] width 150 height 16
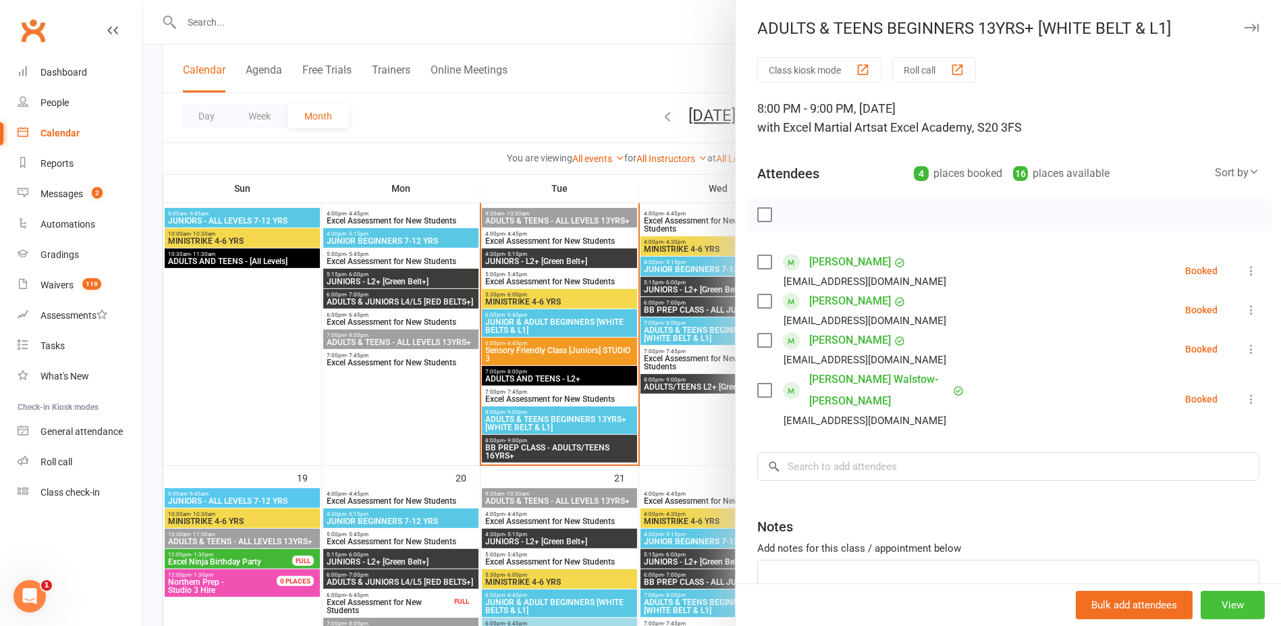
click at [1206, 608] on button "View" at bounding box center [1233, 605] width 64 height 28
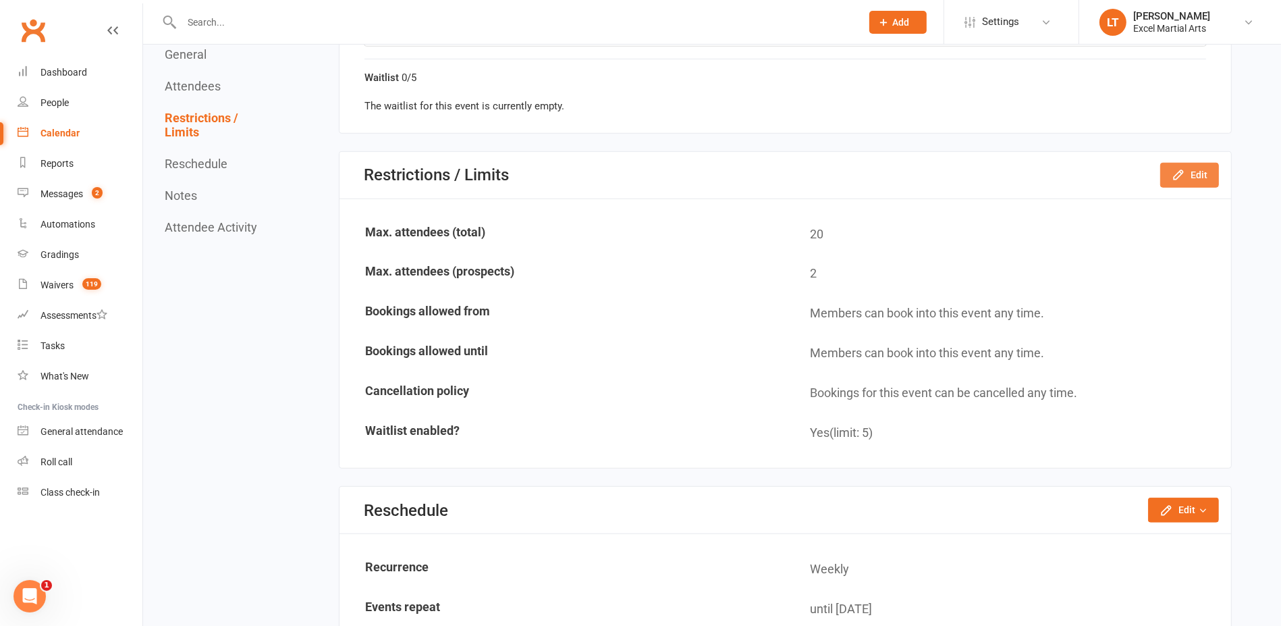
scroll to position [1097, 0]
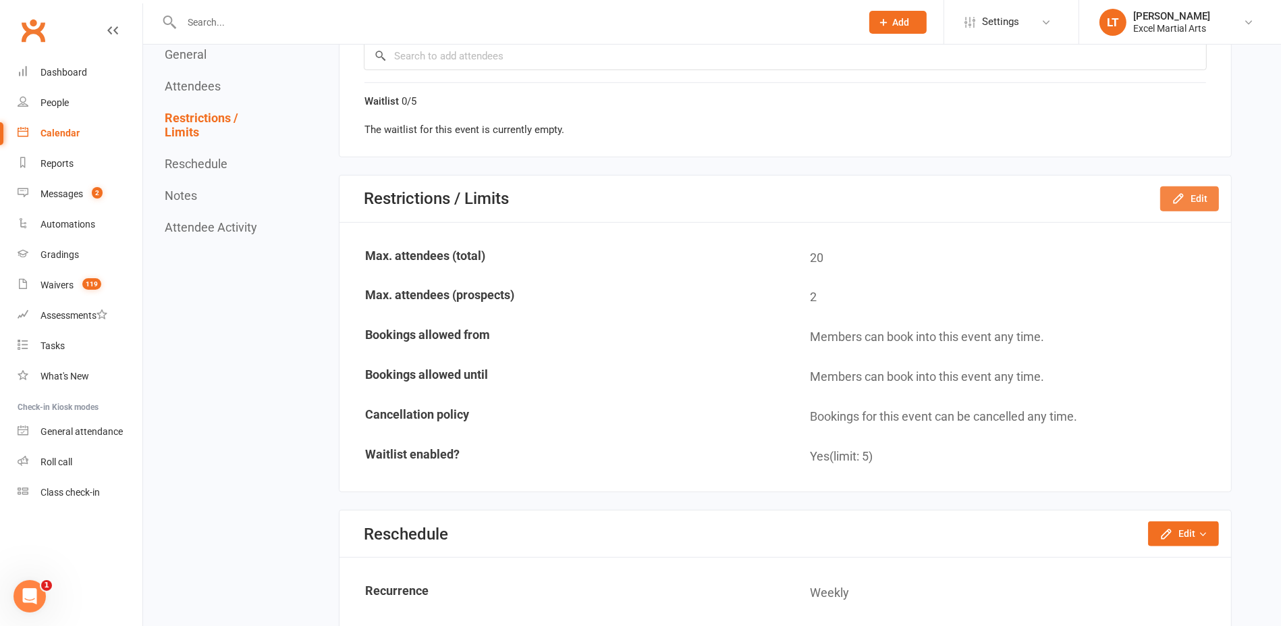
click at [1177, 186] on button "Edit" at bounding box center [1189, 198] width 59 height 24
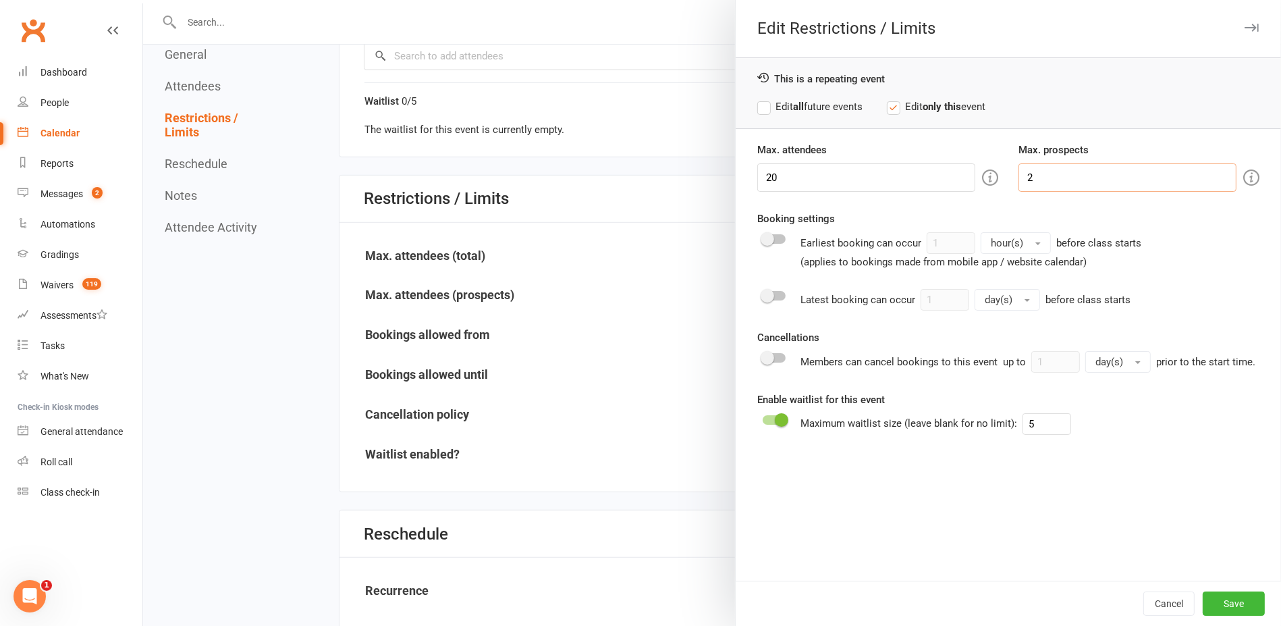
click at [918, 181] on body "Prospect Member Non-attending contact Class / event Appointment Grading event T…" at bounding box center [640, 210] width 1281 height 2608
type input "0"
click at [1203, 593] on button "Save" at bounding box center [1234, 603] width 62 height 24
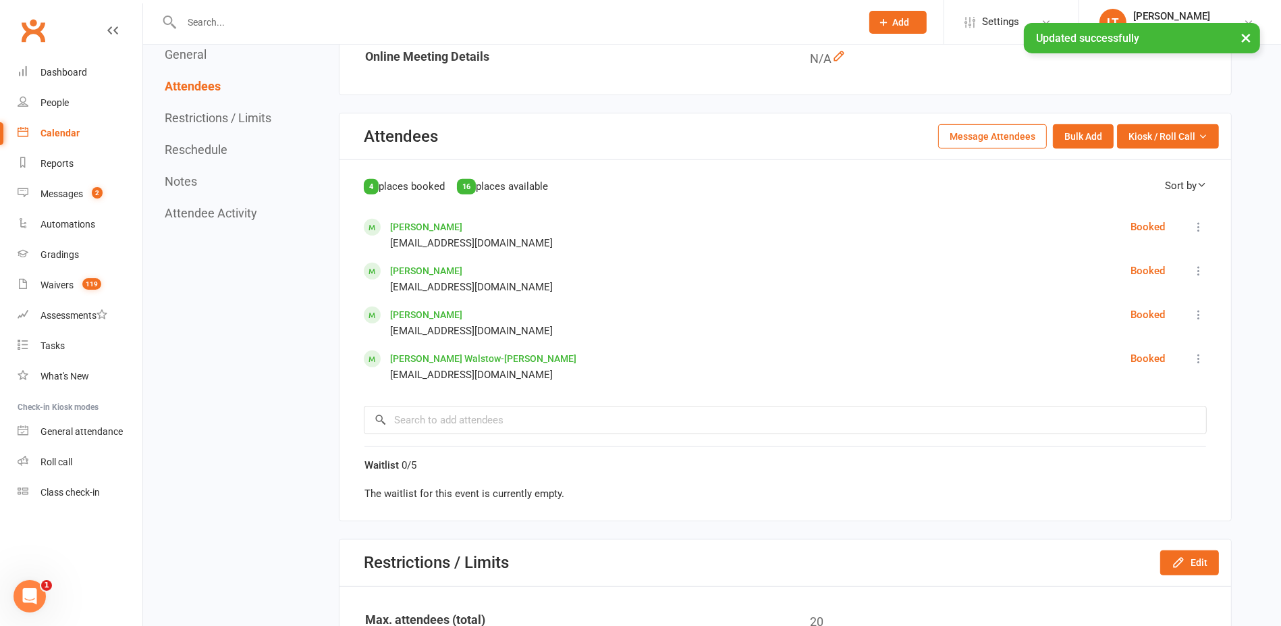
scroll to position [506, 0]
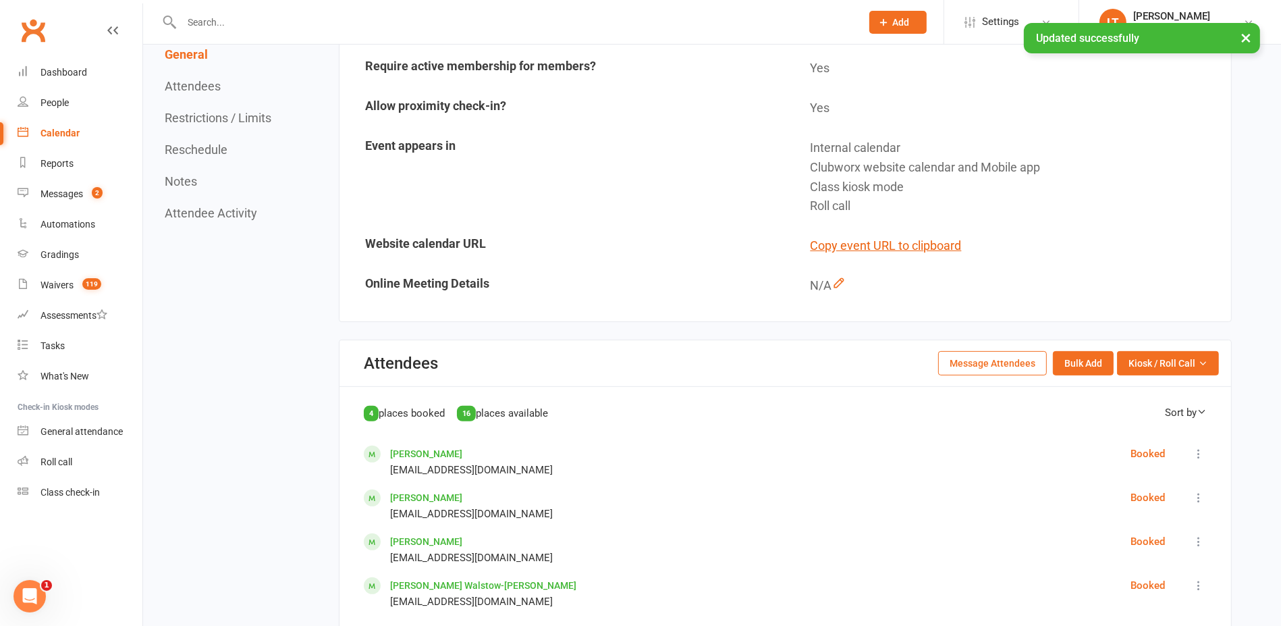
click at [82, 134] on link "Calendar" at bounding box center [80, 133] width 125 height 30
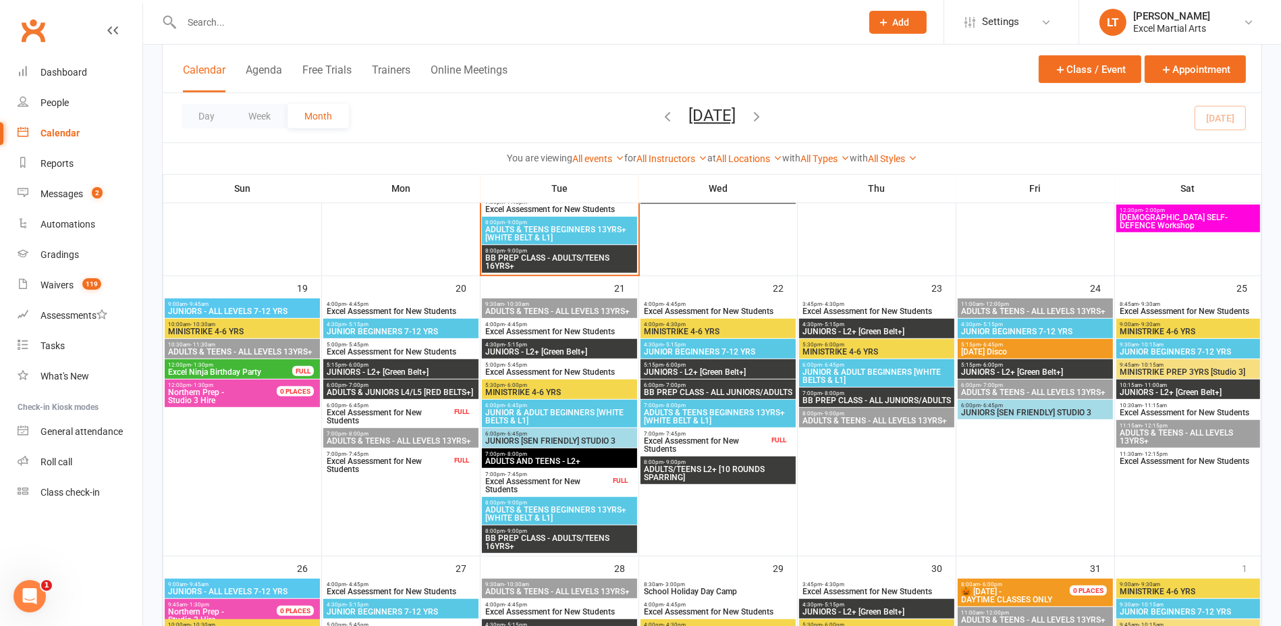
scroll to position [844, 0]
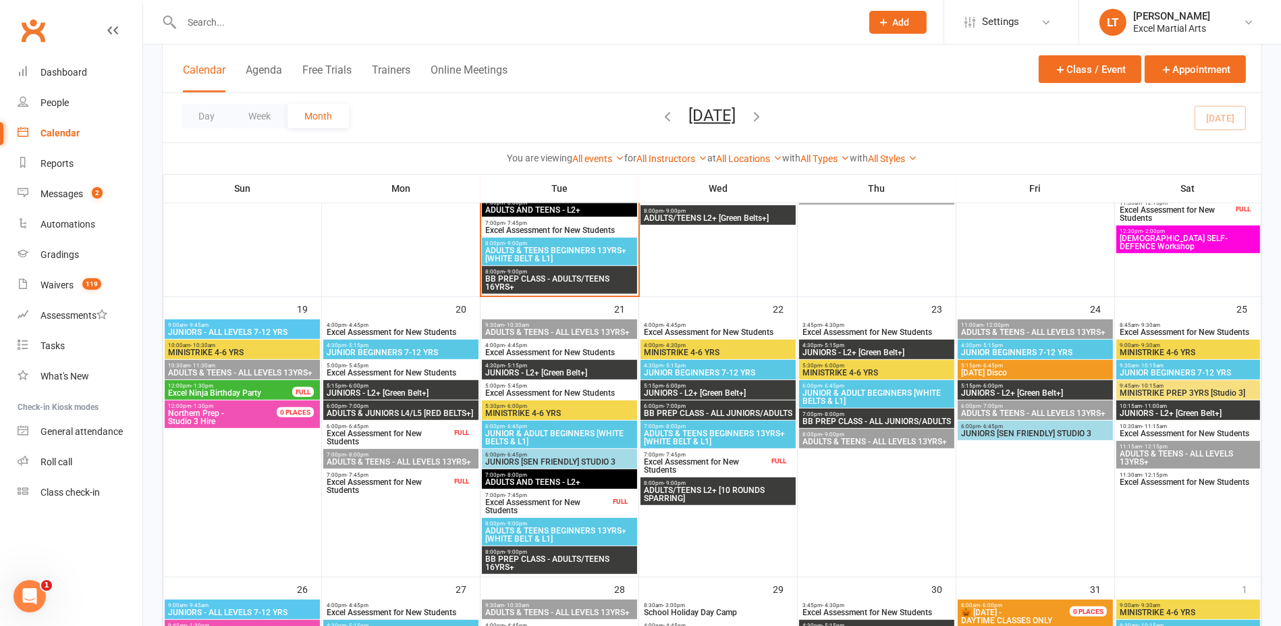
click at [576, 261] on span "ADULTS & TEENS BEGINNERS 13YRS+ [WHITE BELT & L1]" at bounding box center [560, 254] width 150 height 16
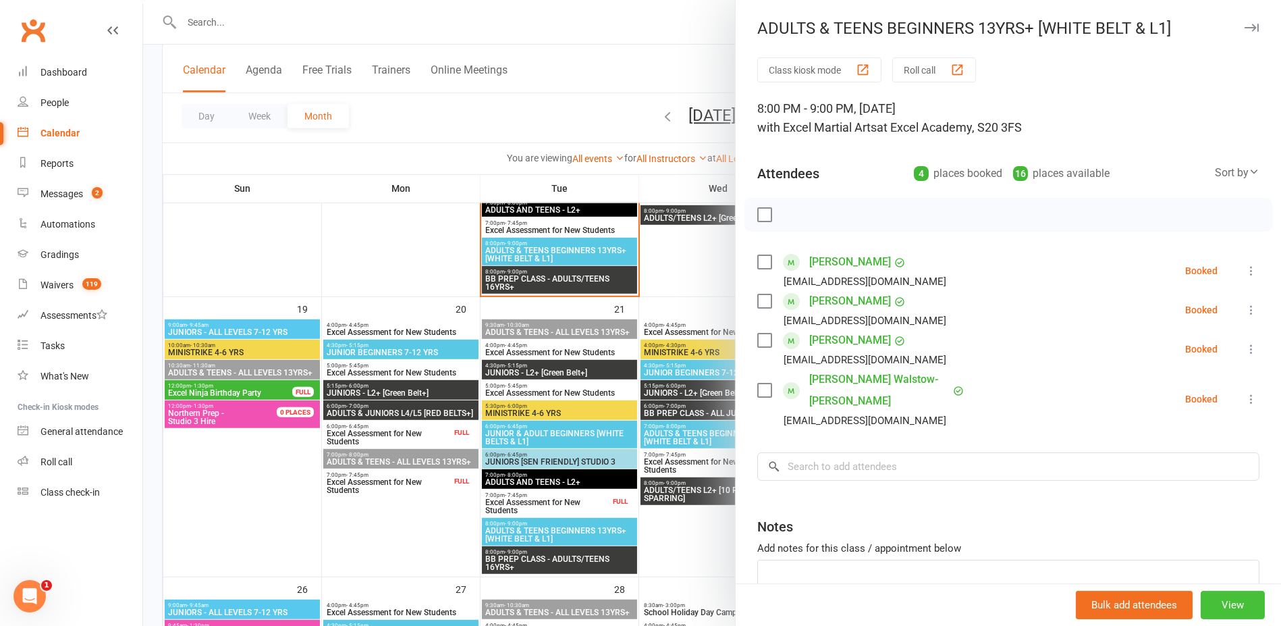
click at [1223, 605] on button "View" at bounding box center [1233, 605] width 64 height 28
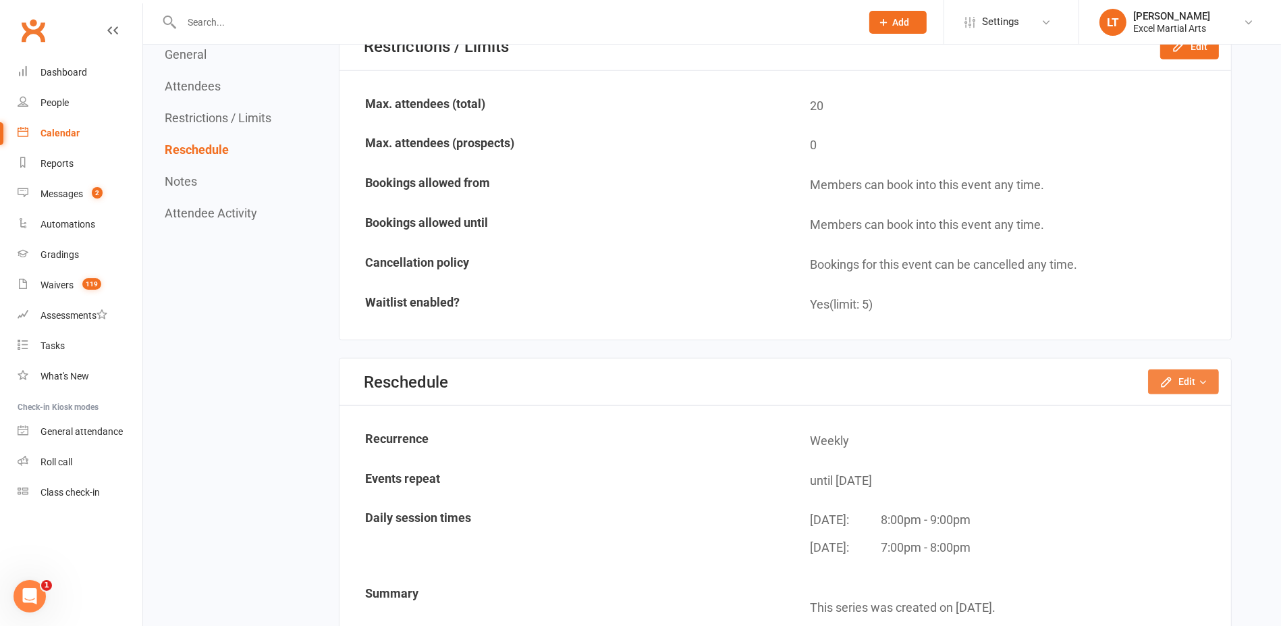
scroll to position [1181, 0]
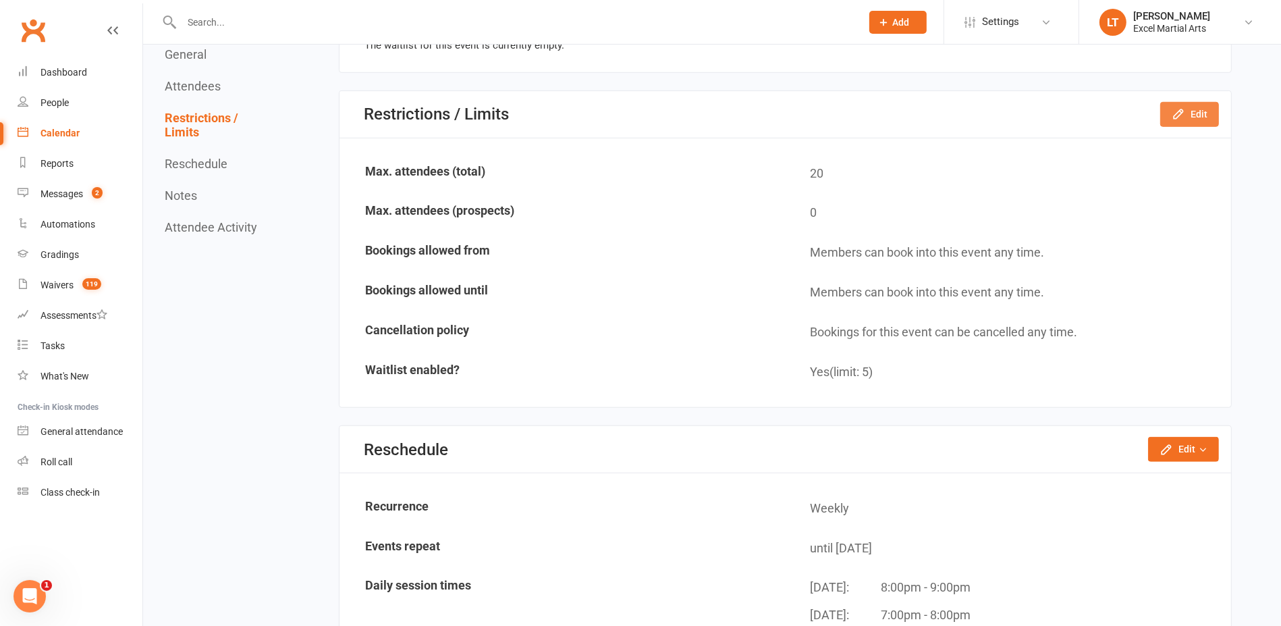
click at [1183, 110] on icon "button" at bounding box center [1179, 114] width 14 height 14
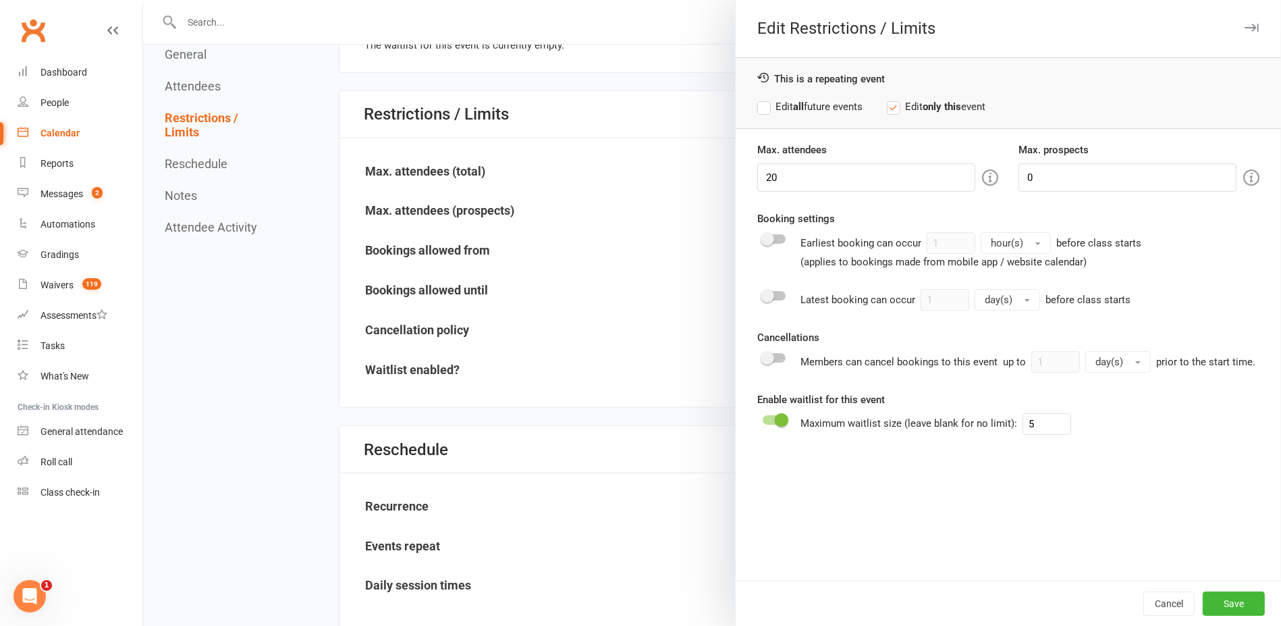
click at [779, 95] on div "This is a repeating event Edit all future events Edit only this event" at bounding box center [1008, 93] width 545 height 72
click at [775, 104] on label "Edit all future events" at bounding box center [809, 107] width 105 height 16
click at [1083, 172] on input "0" at bounding box center [1128, 177] width 218 height 28
click at [1241, 606] on button "Save" at bounding box center [1234, 603] width 62 height 24
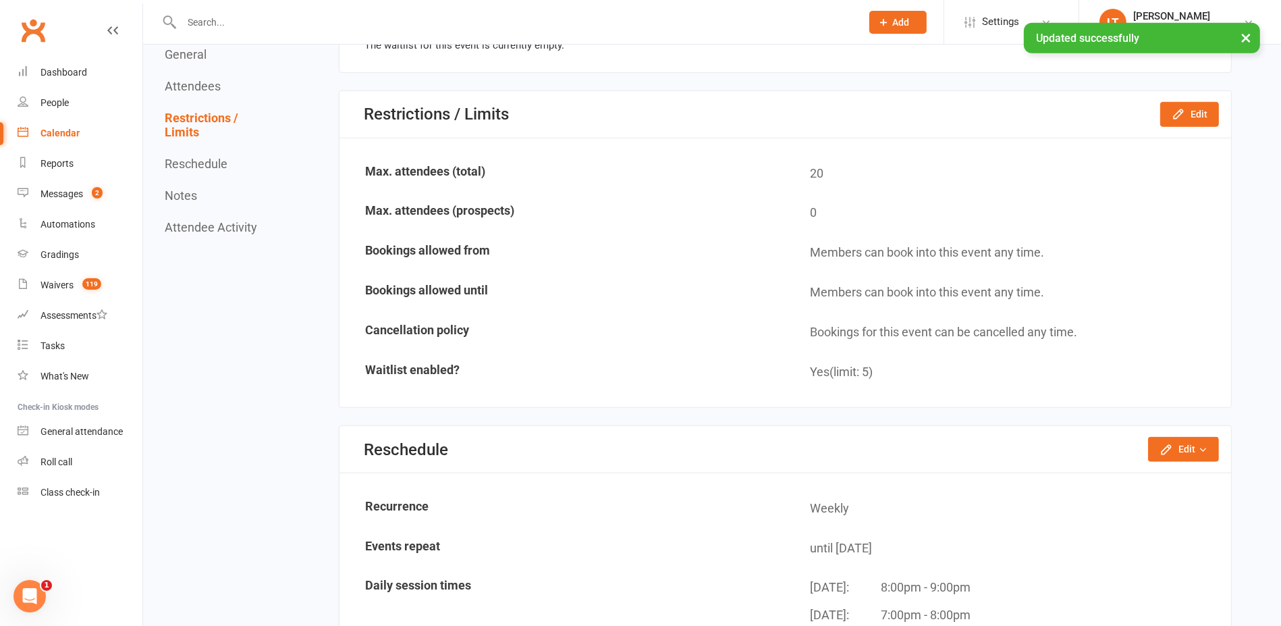
click at [81, 138] on link "Calendar" at bounding box center [80, 133] width 125 height 30
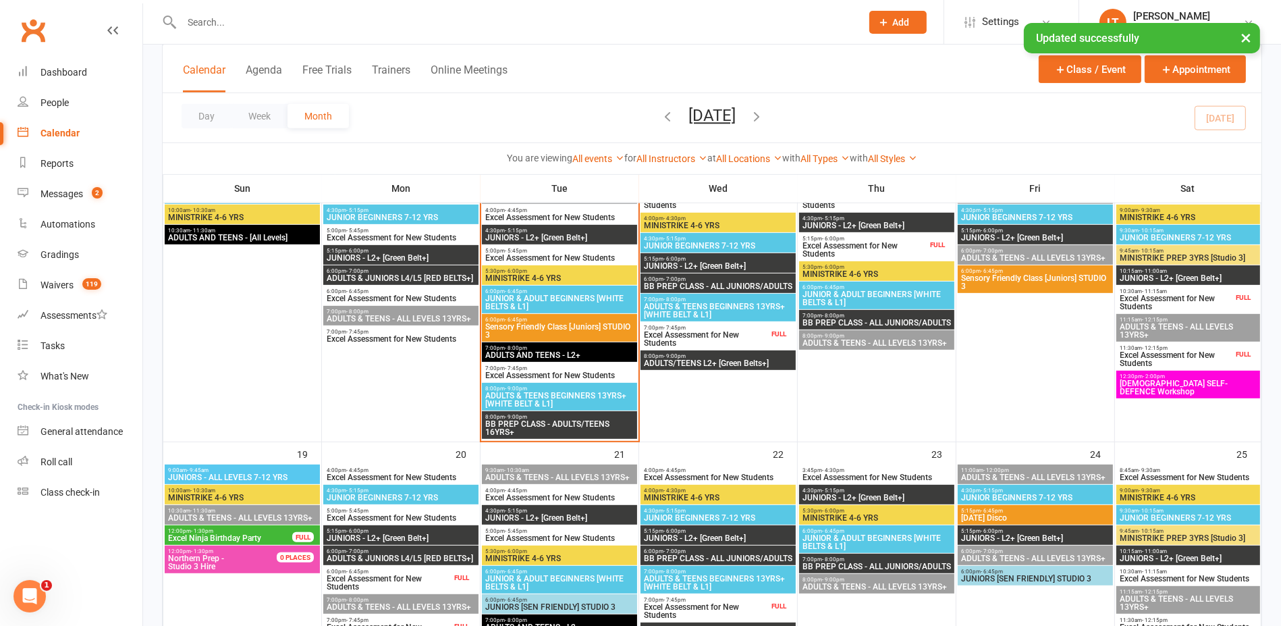
scroll to position [675, 0]
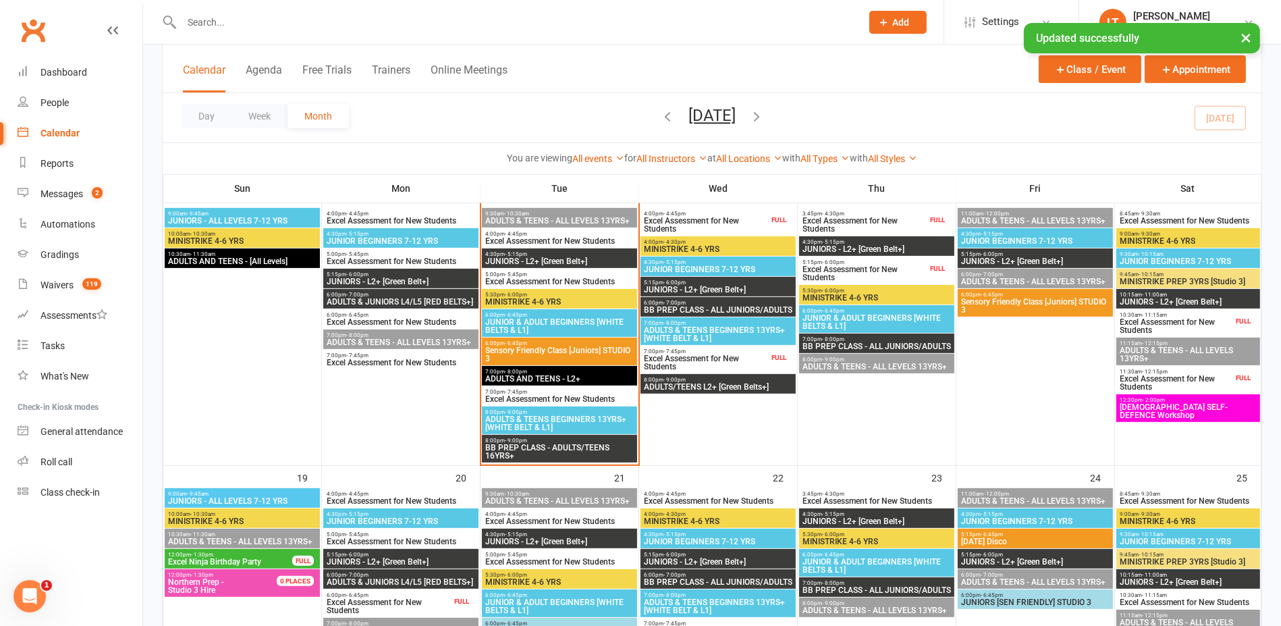
click at [908, 321] on span "JUNIOR & ADULT BEGINNERS [WHITE BELTS & L1]" at bounding box center [877, 322] width 150 height 16
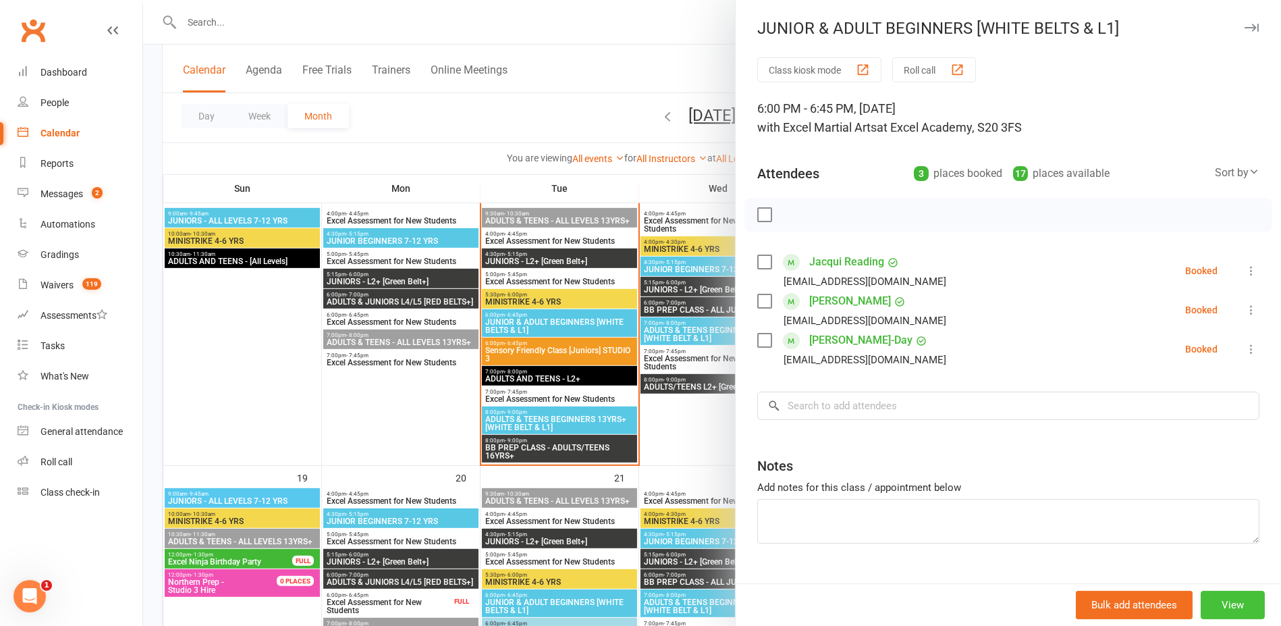
click at [1229, 600] on button "View" at bounding box center [1233, 605] width 64 height 28
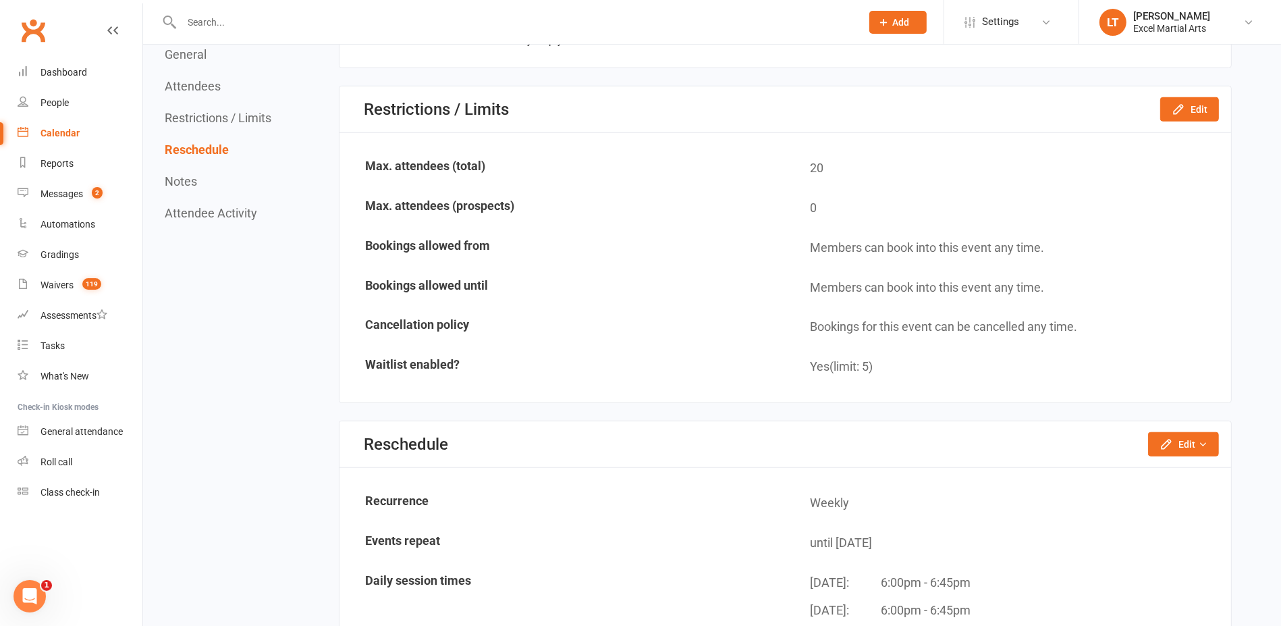
scroll to position [1181, 0]
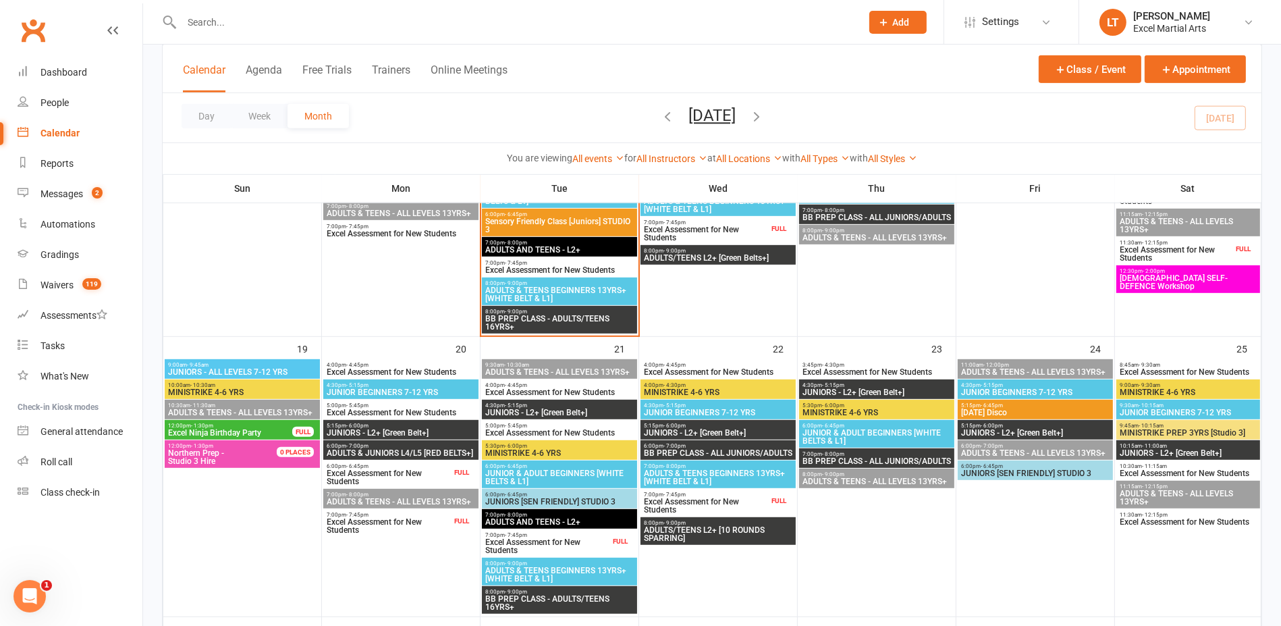
scroll to position [844, 0]
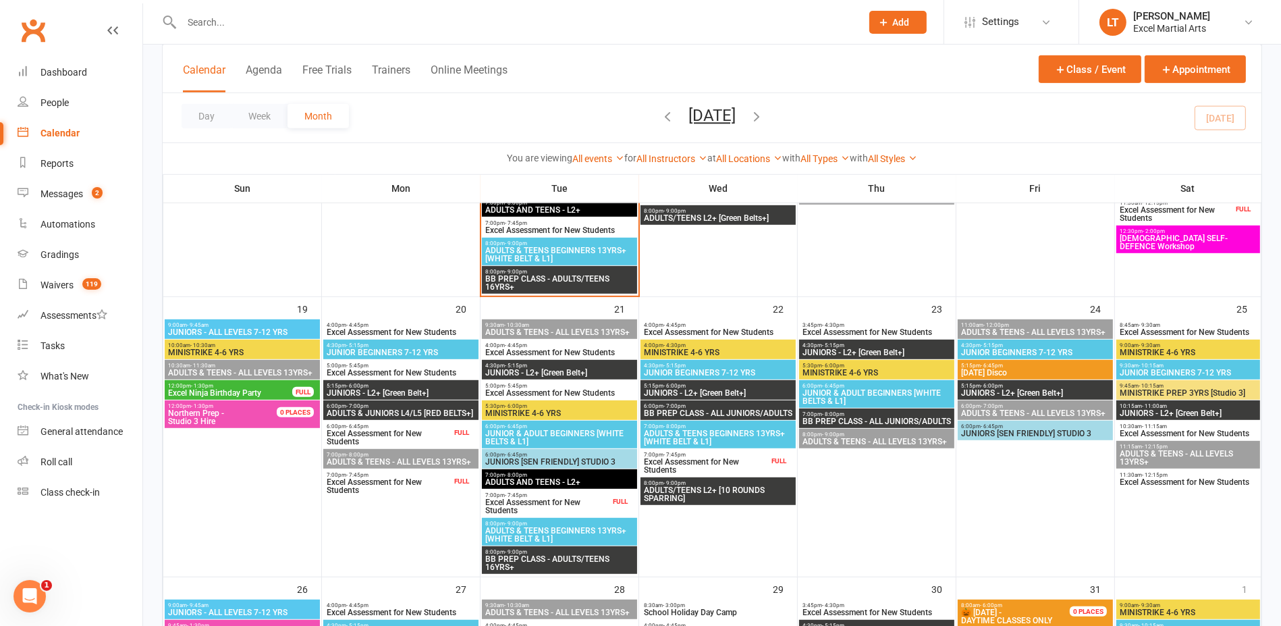
click at [931, 394] on span "JUNIOR & ADULT BEGINNERS [WHITE BELTS & L1]" at bounding box center [877, 397] width 150 height 16
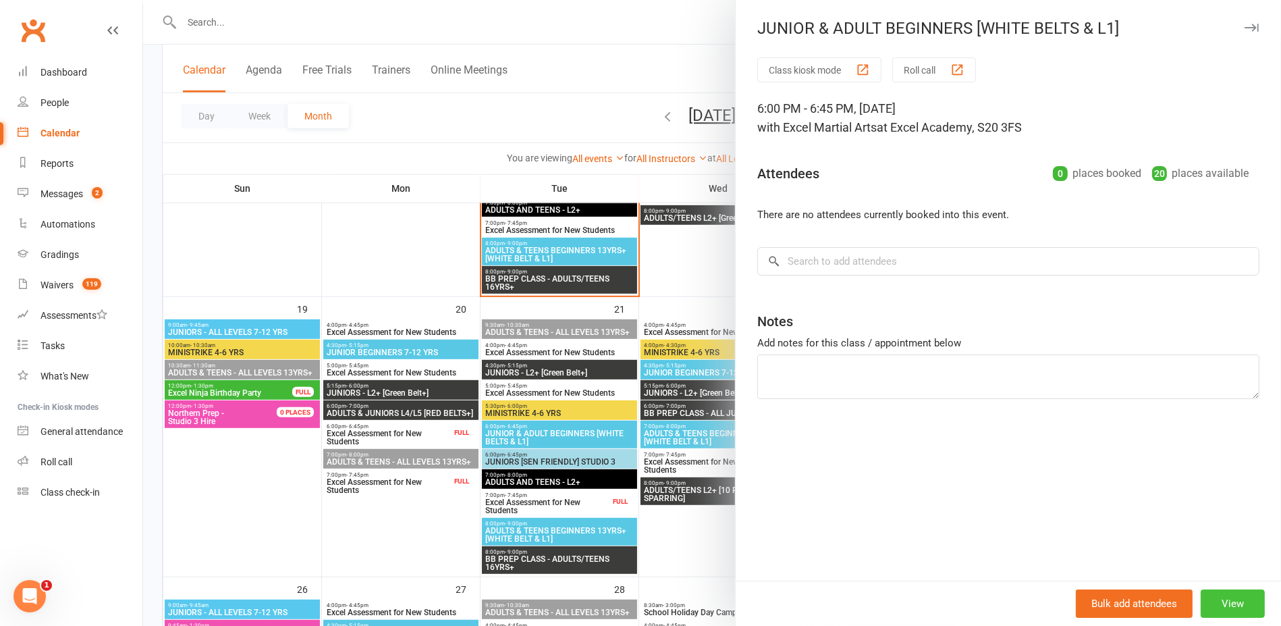
click at [1213, 590] on button "View" at bounding box center [1233, 603] width 64 height 28
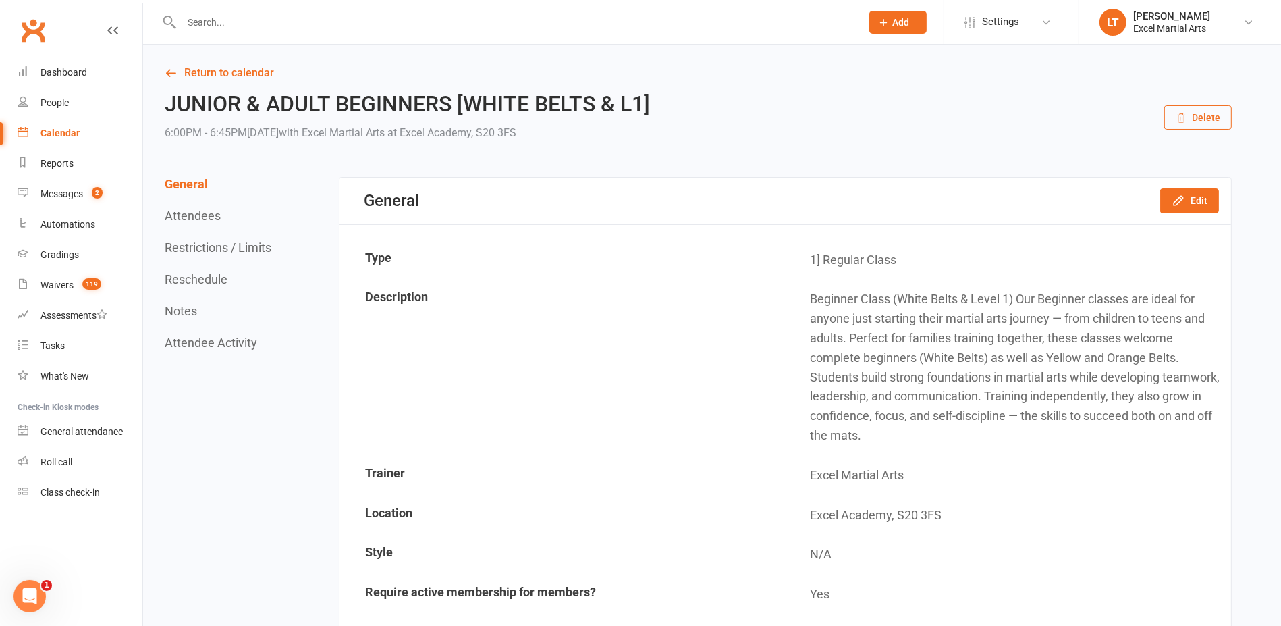
click at [1202, 186] on div "General Edit" at bounding box center [786, 201] width 892 height 47
click at [1192, 203] on button "Edit" at bounding box center [1189, 200] width 59 height 24
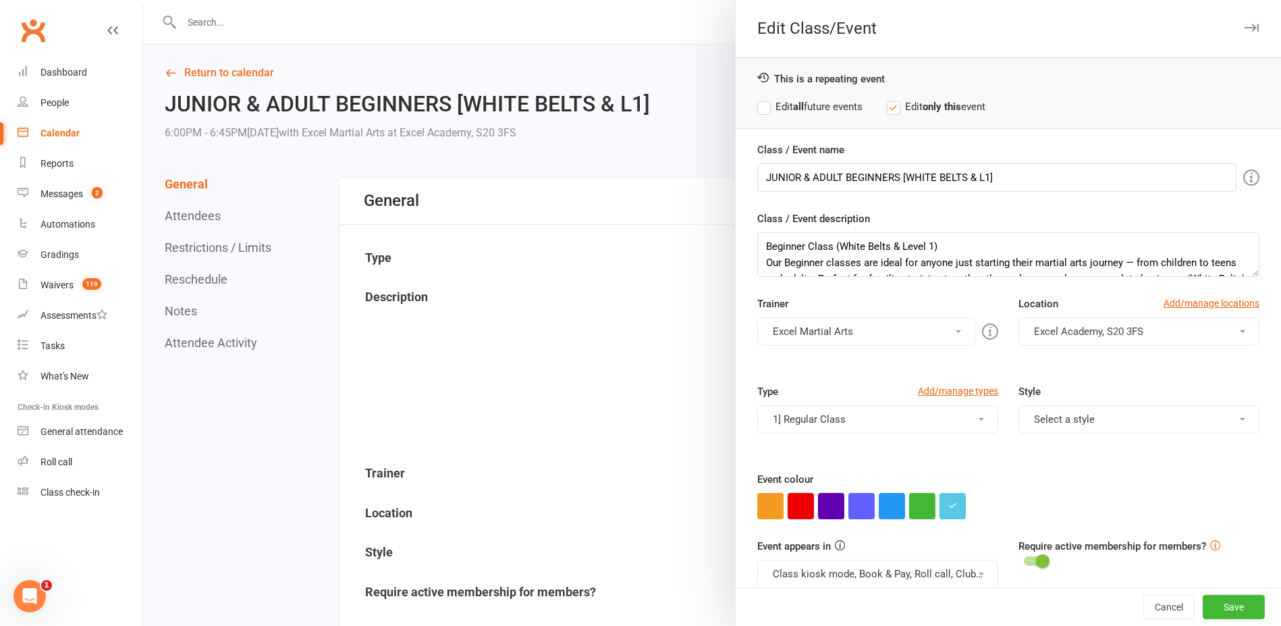
scroll to position [74, 0]
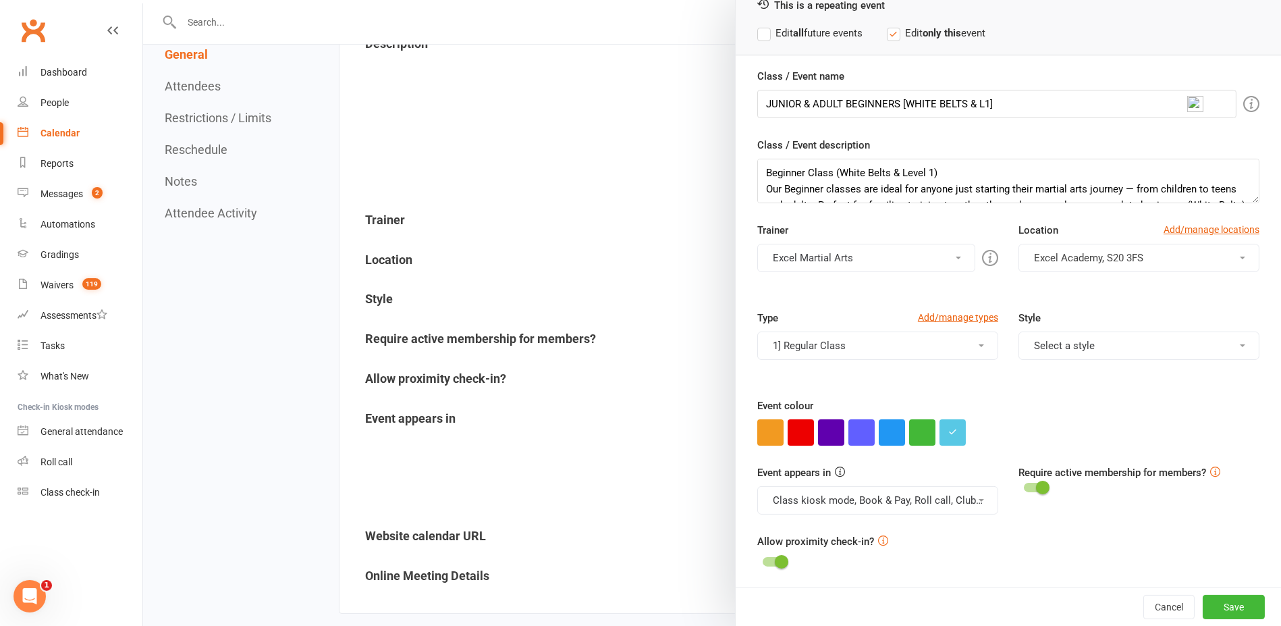
drag, startPoint x: 513, startPoint y: 301, endPoint x: 520, endPoint y: 303, distance: 7.7
click at [517, 302] on div at bounding box center [712, 313] width 1138 height 626
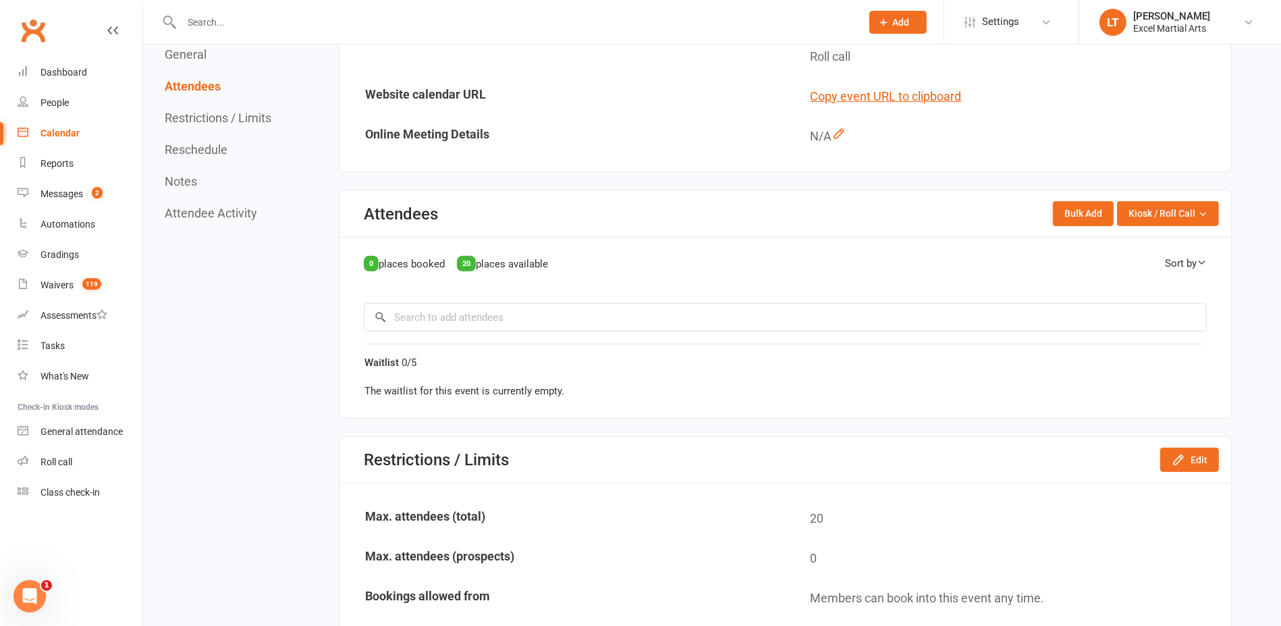
scroll to position [844, 0]
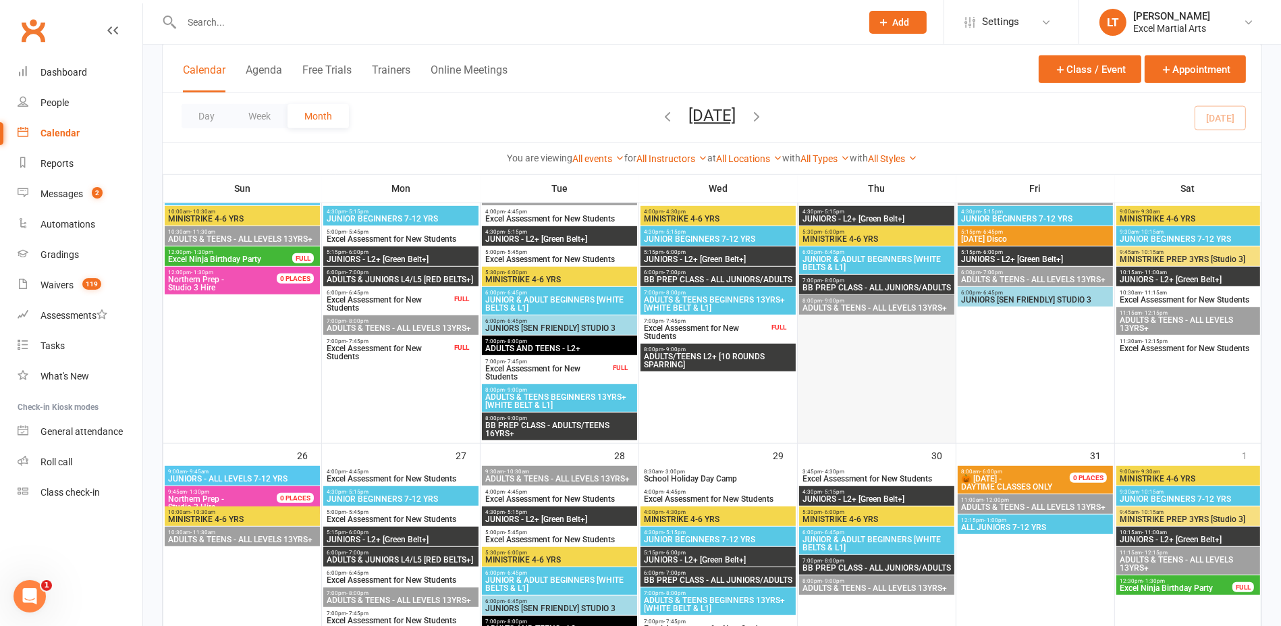
scroll to position [928, 0]
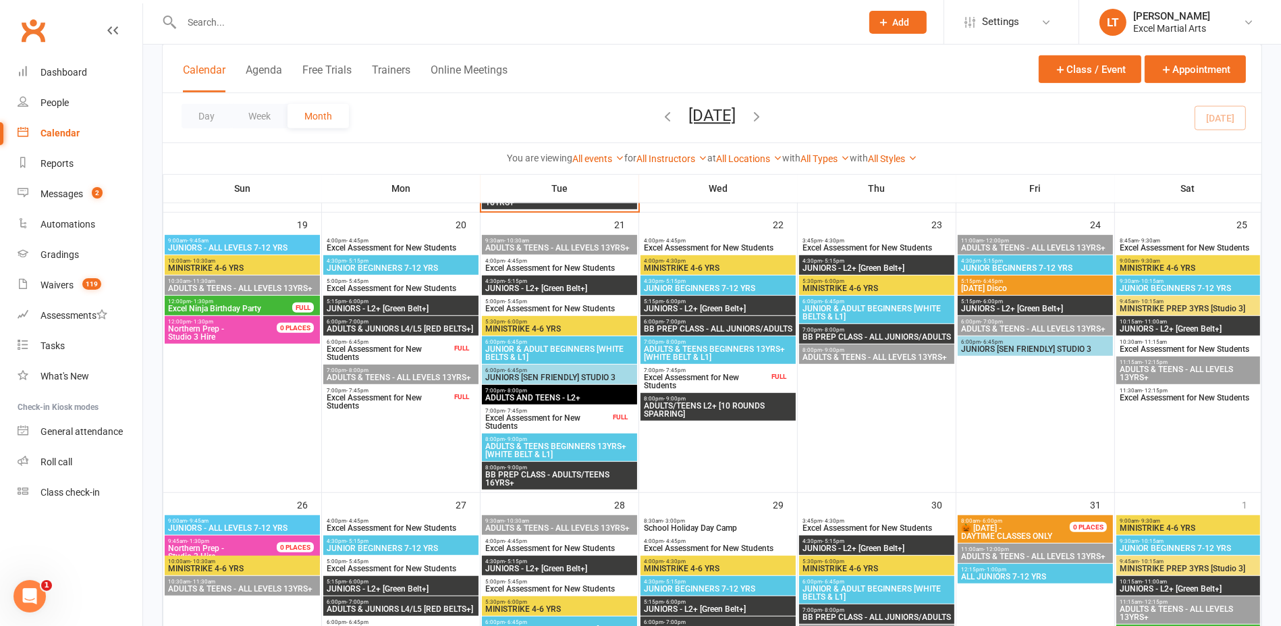
click at [776, 355] on span "ADULTS & TEENS BEGINNERS 13YRS+ [WHITE BELT & L1]" at bounding box center [718, 353] width 150 height 16
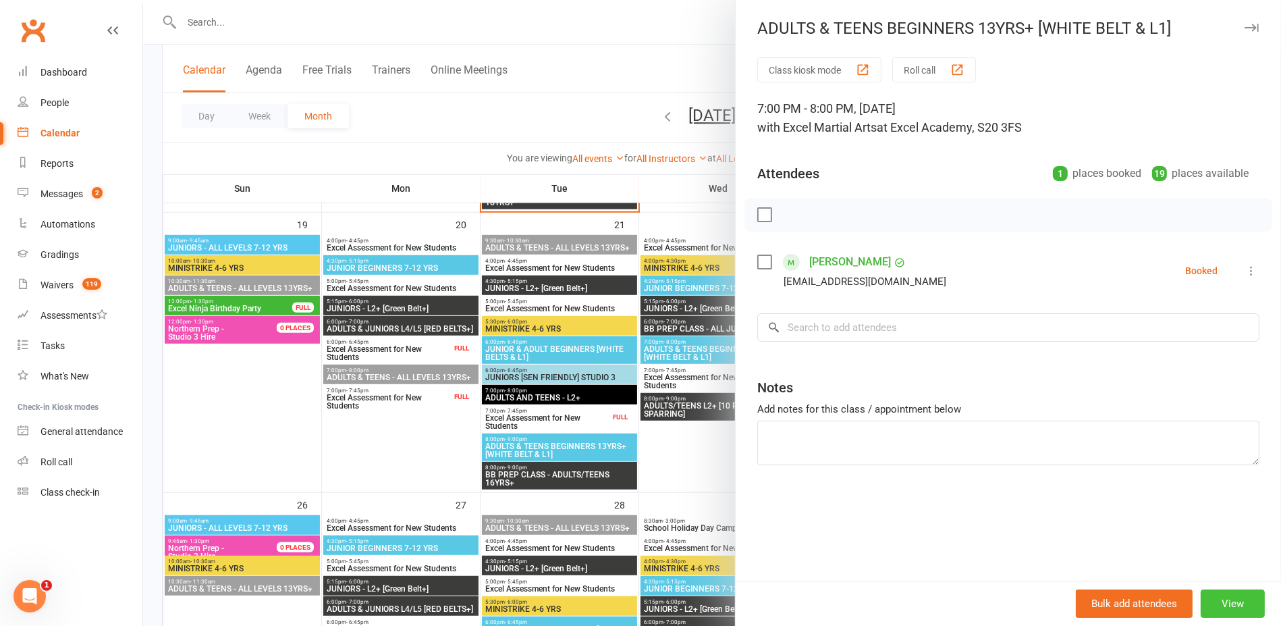
click at [1233, 602] on button "View" at bounding box center [1233, 603] width 64 height 28
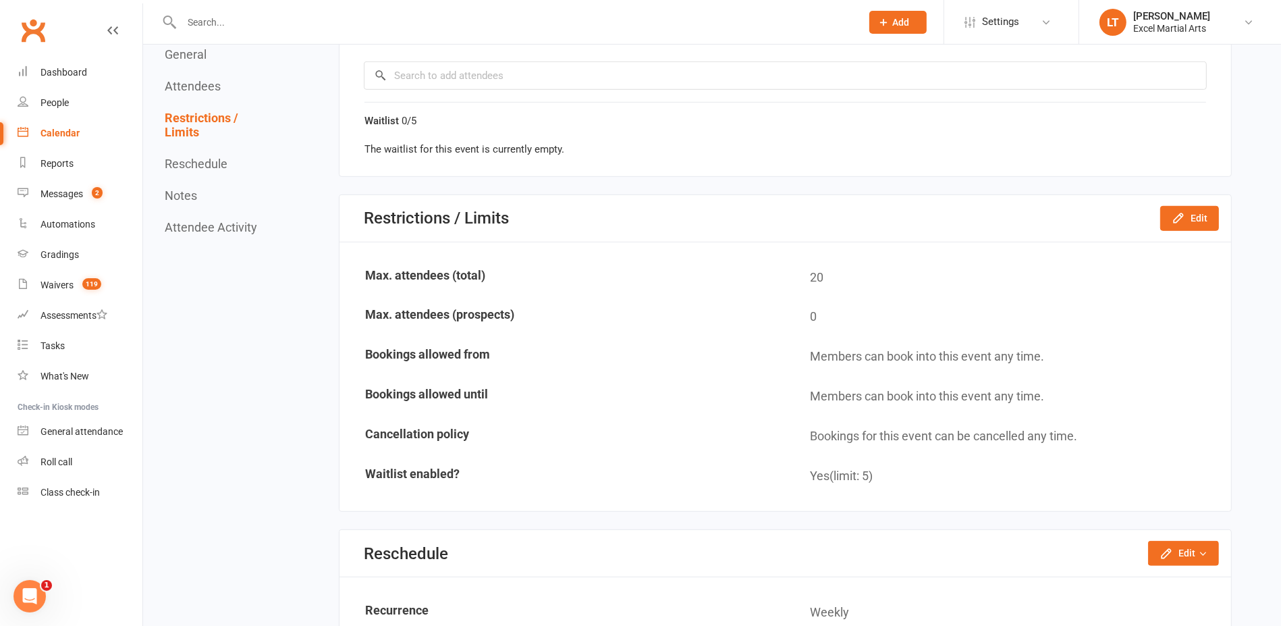
scroll to position [928, 0]
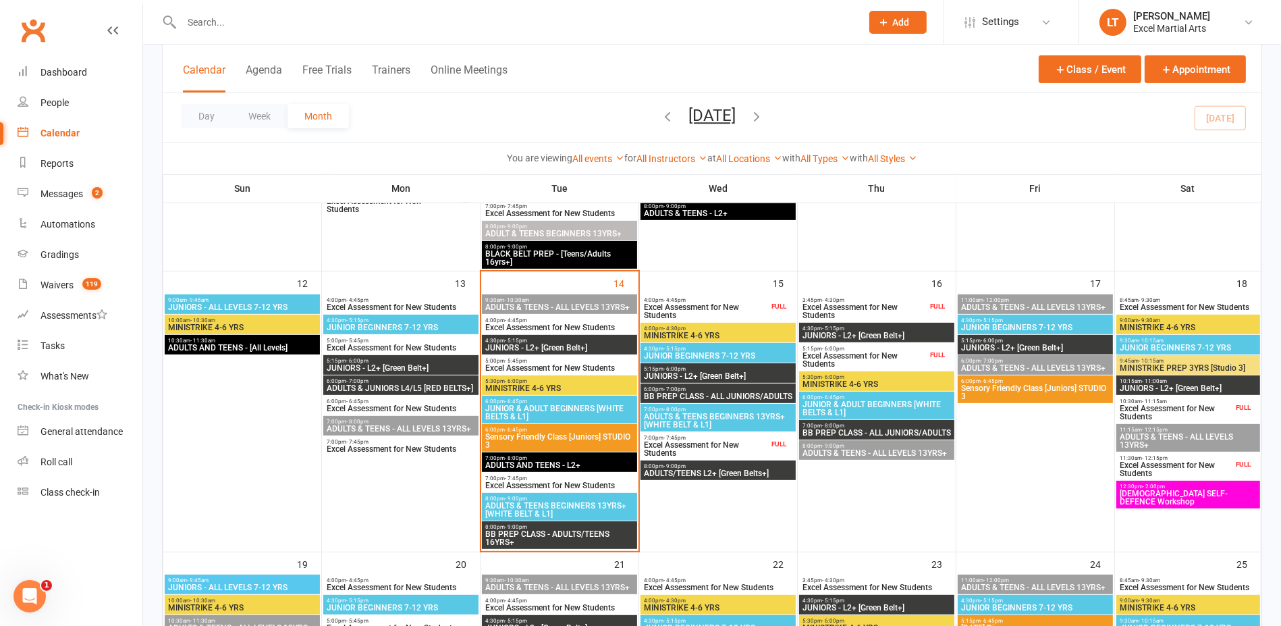
scroll to position [591, 0]
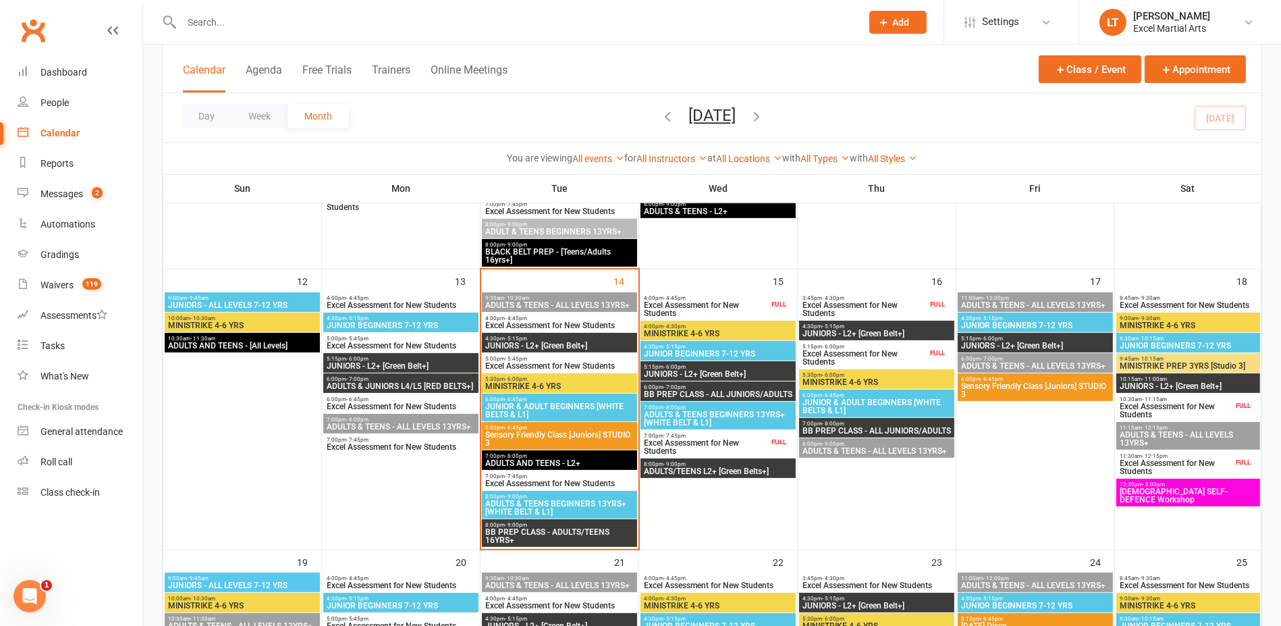
click at [721, 419] on span "ADULTS & TEENS BEGINNERS 13YRS+ [WHITE BELT & L1]" at bounding box center [718, 418] width 150 height 16
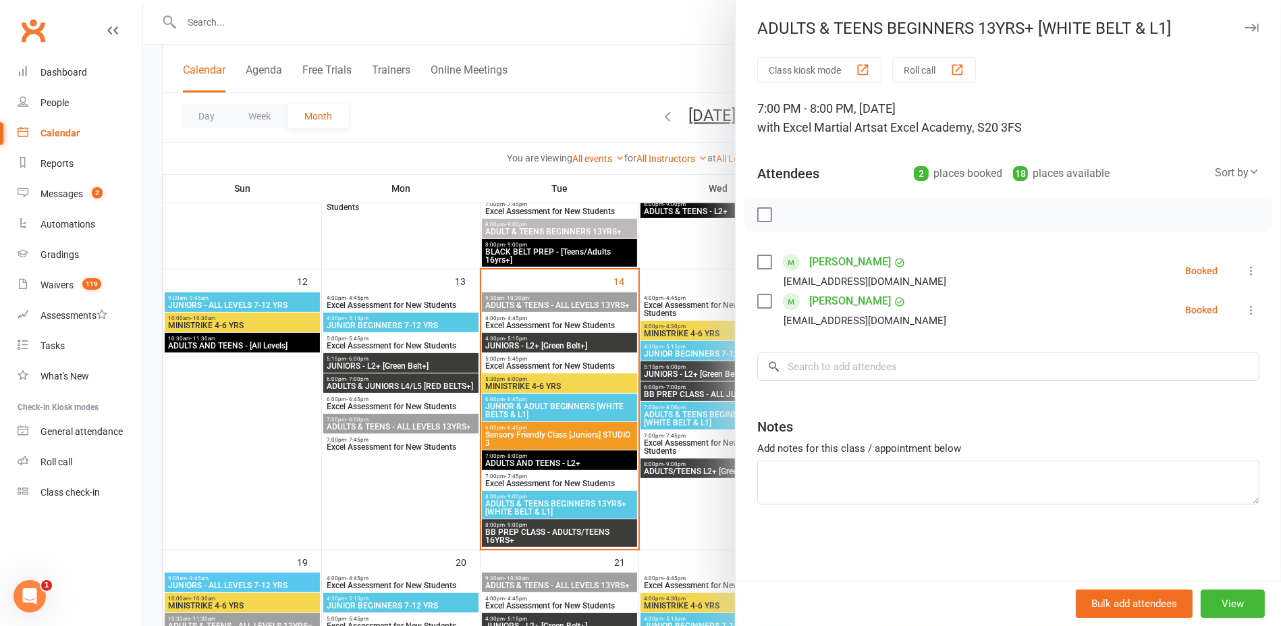
click at [715, 502] on div at bounding box center [712, 313] width 1138 height 626
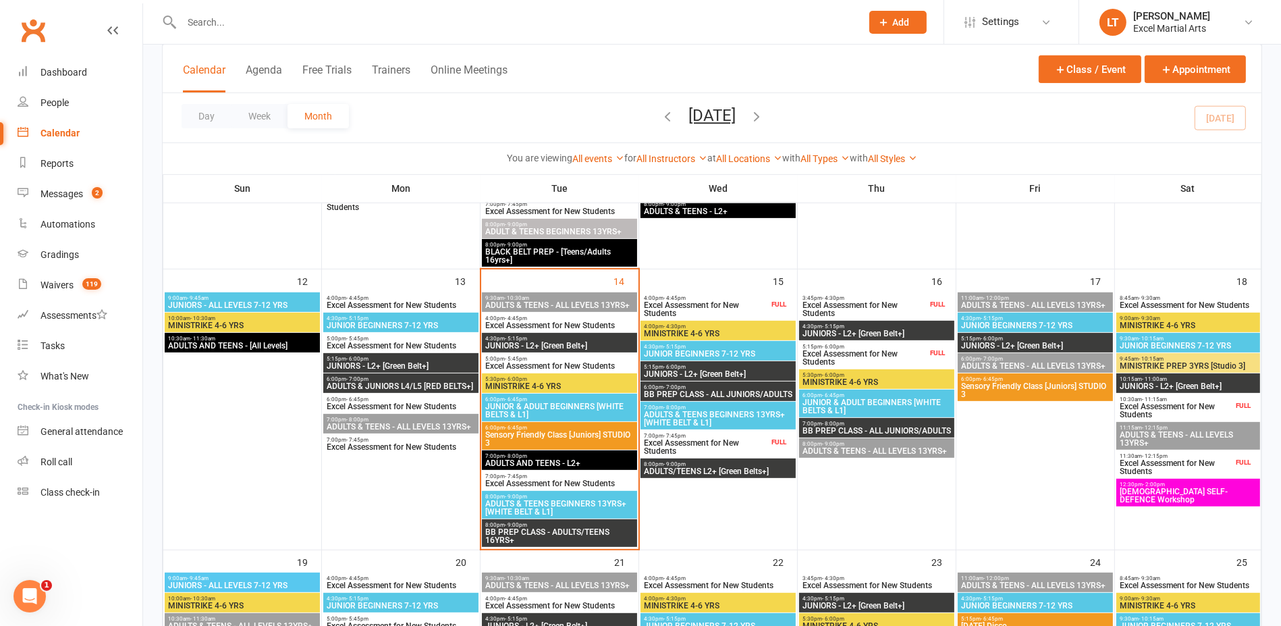
click at [707, 419] on span "ADULTS & TEENS BEGINNERS 13YRS+ [WHITE BELT & L1]" at bounding box center [718, 418] width 150 height 16
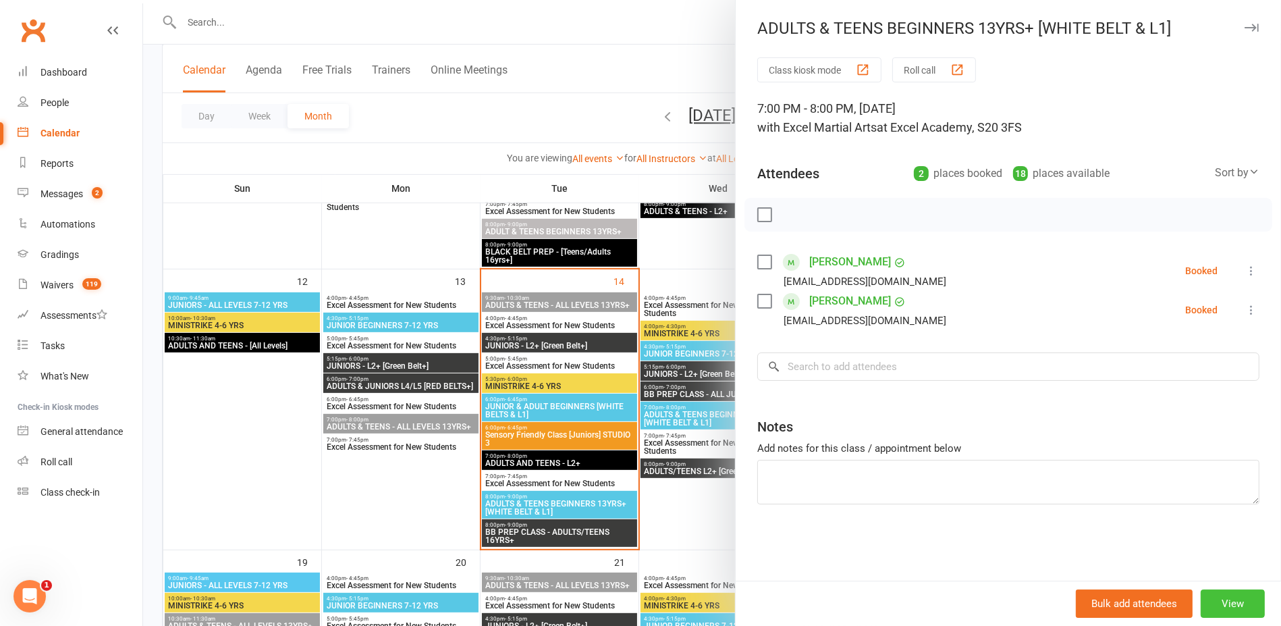
click at [1204, 591] on button "View" at bounding box center [1233, 603] width 64 height 28
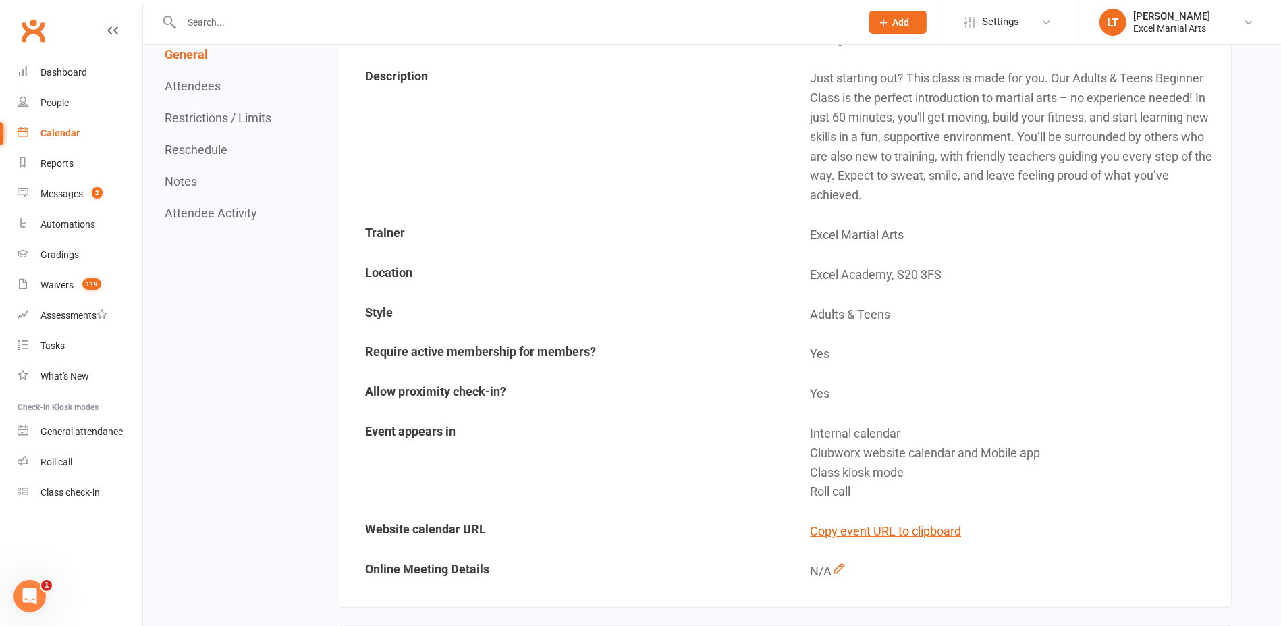
scroll to position [253, 0]
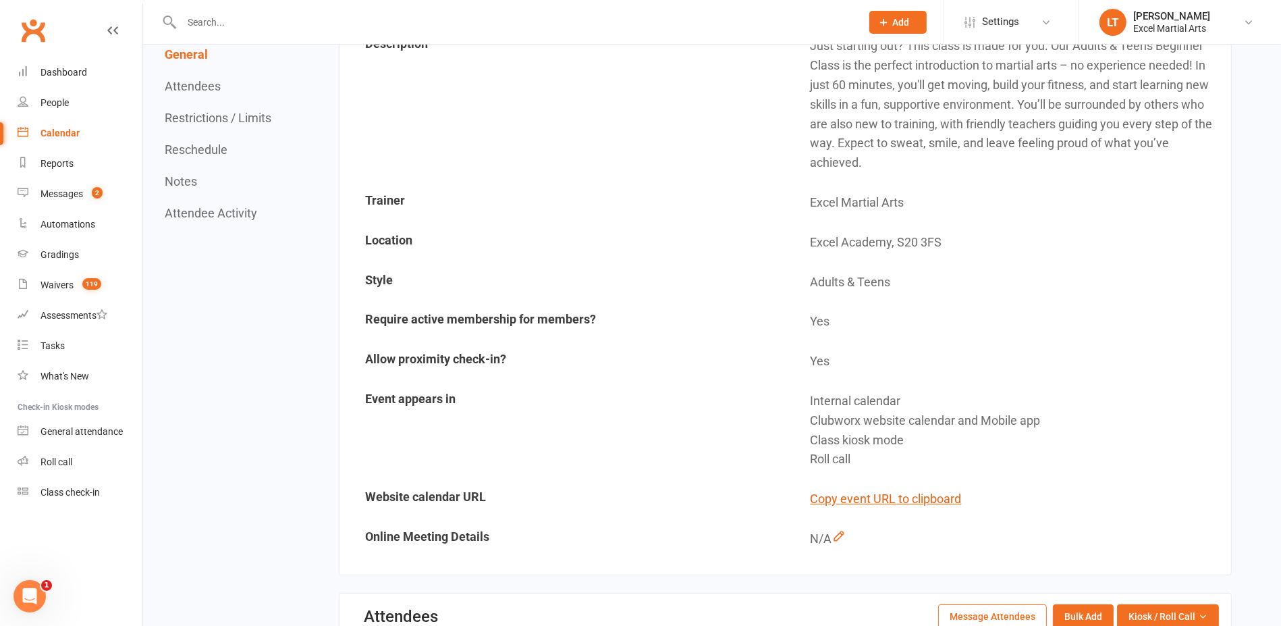
click at [74, 132] on div "Calendar" at bounding box center [60, 133] width 39 height 11
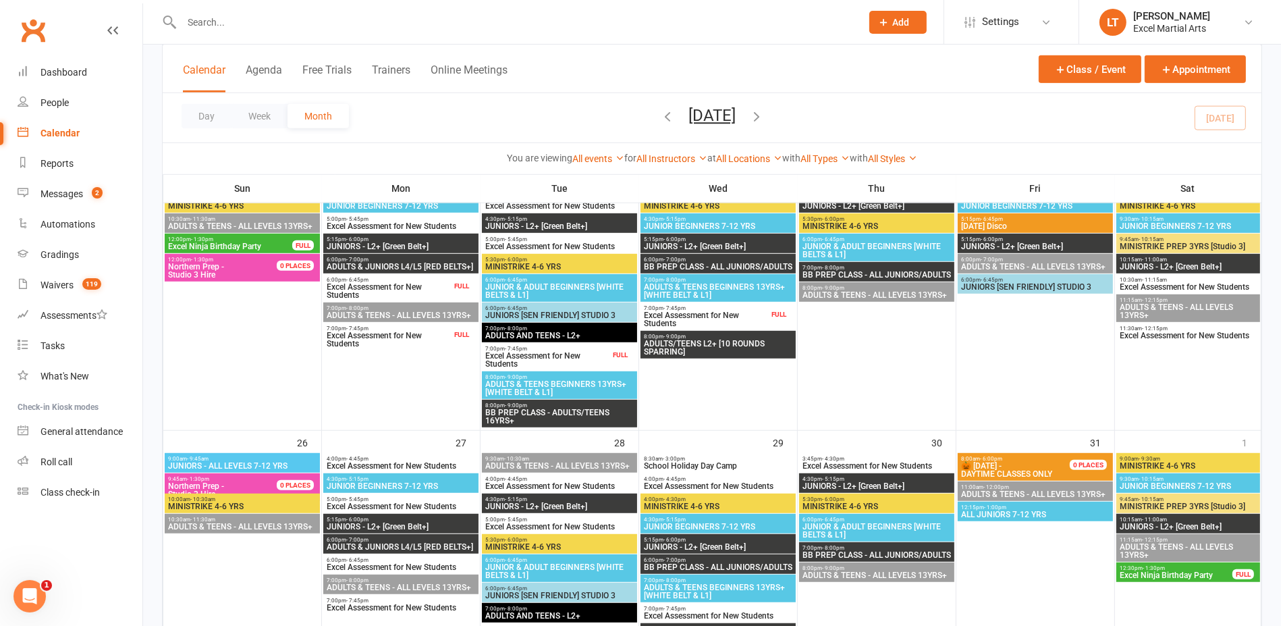
scroll to position [1097, 0]
